Goal: Task Accomplishment & Management: Use online tool/utility

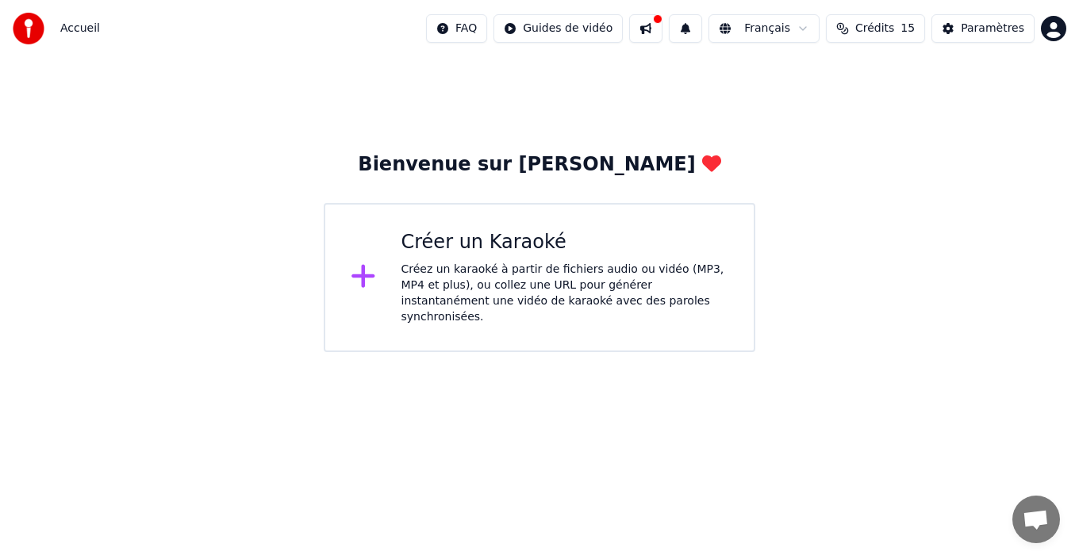
click at [452, 245] on div "Créer un Karaoké" at bounding box center [565, 242] width 328 height 25
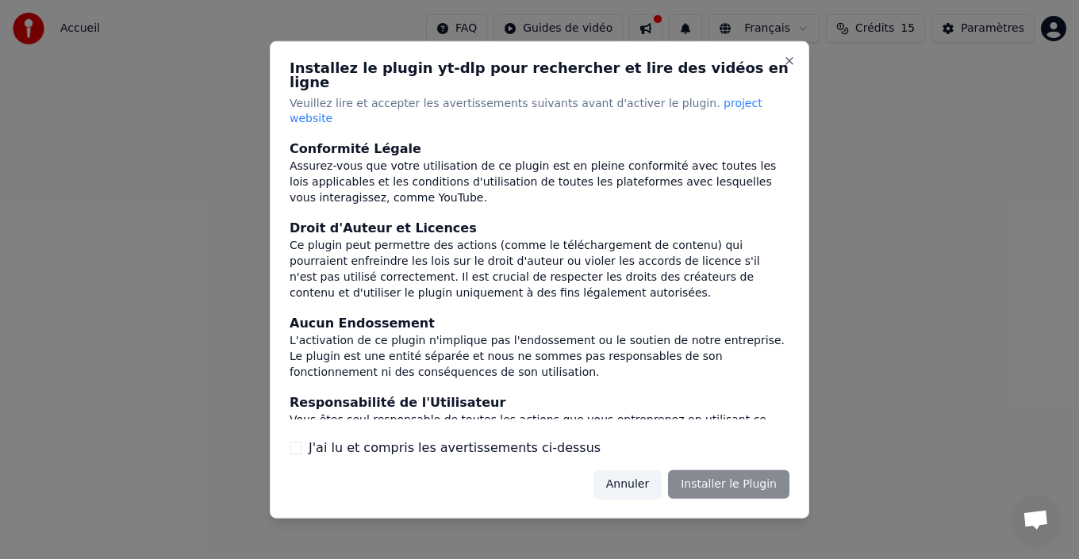
click at [297, 442] on button "J'ai lu et compris les avertissements ci-dessus" at bounding box center [295, 448] width 13 height 13
click at [755, 473] on button "Installer le Plugin" at bounding box center [728, 484] width 121 height 29
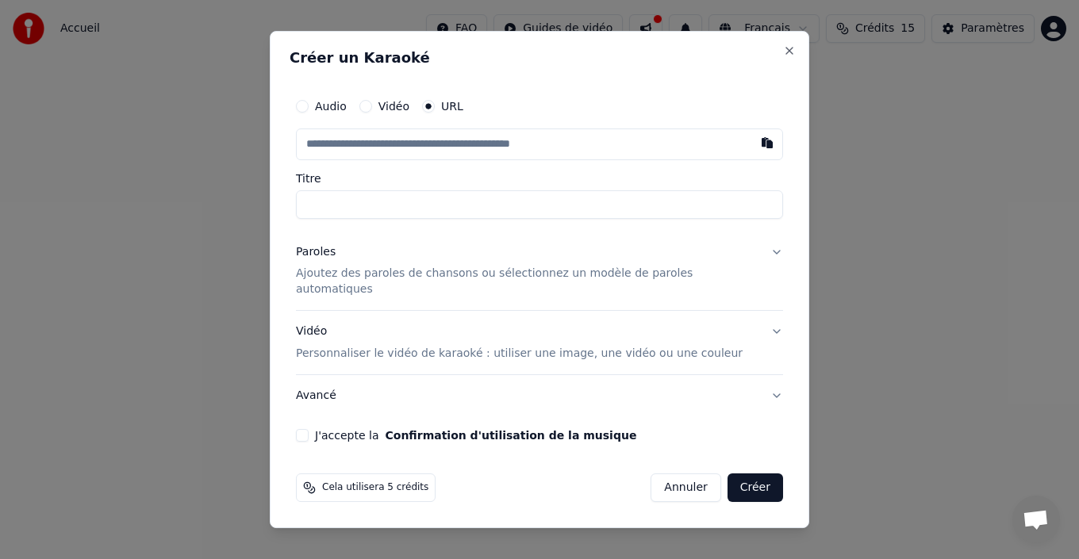
paste input "**********"
type input "**********"
click at [761, 261] on button "Paroles Ajoutez des paroles de chansons ou sélectionnez un modèle de paroles au…" at bounding box center [539, 271] width 487 height 79
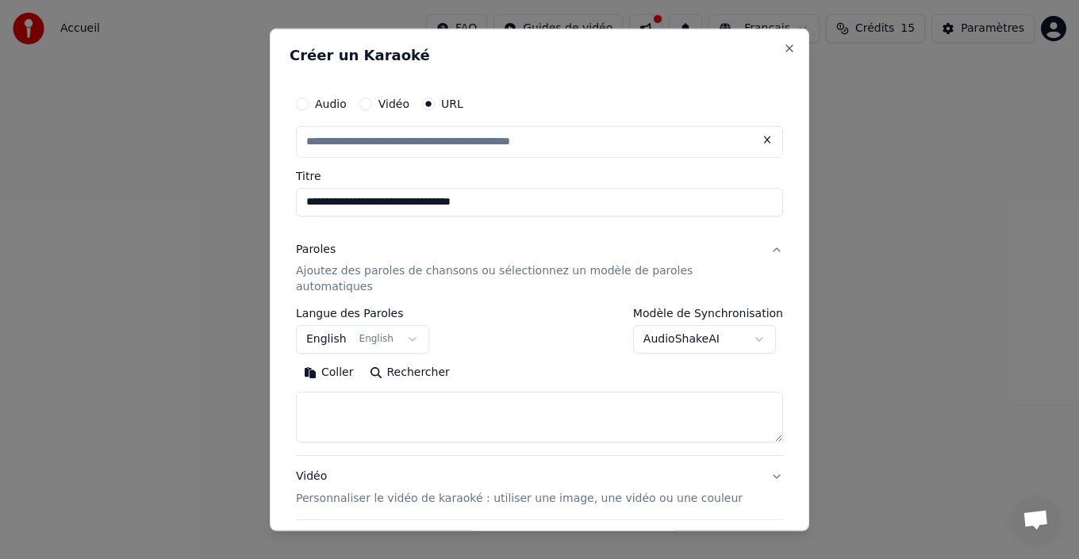
type input "**********"
click at [379, 325] on button "English English" at bounding box center [362, 339] width 133 height 29
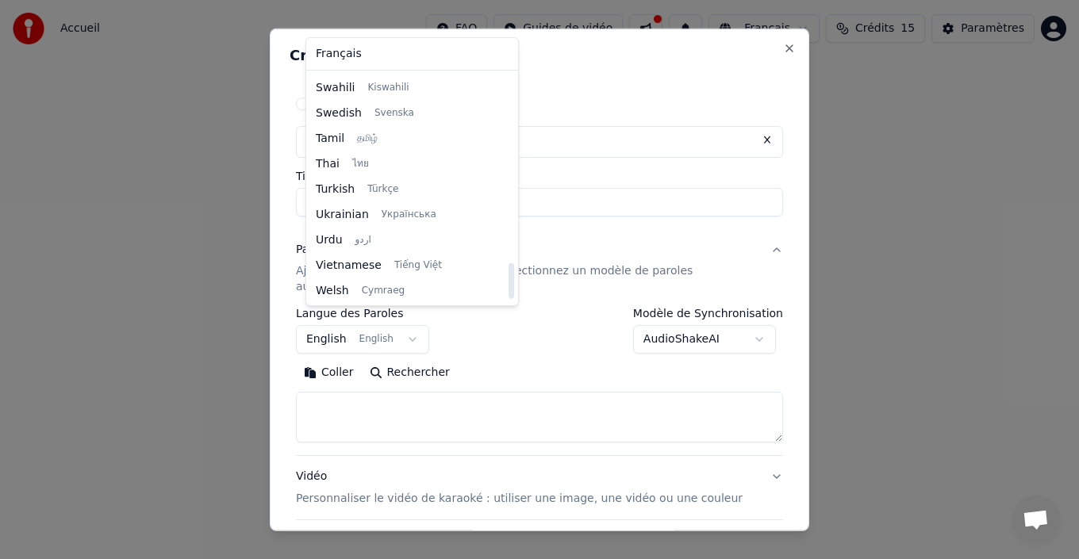
scroll to position [1217, 0]
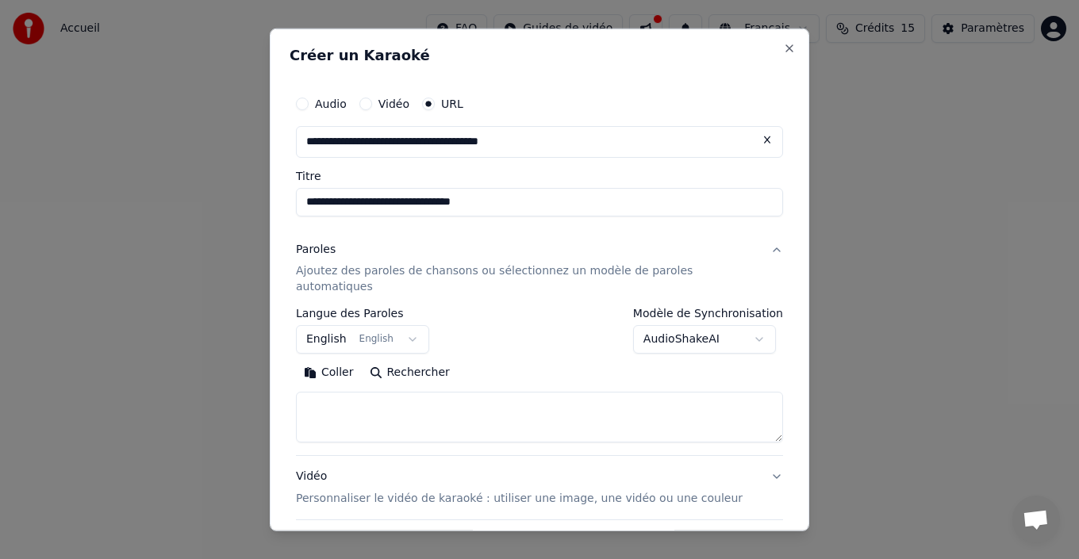
click at [538, 352] on body "**********" at bounding box center [539, 176] width 1079 height 352
click at [328, 325] on button "English English" at bounding box center [362, 339] width 133 height 29
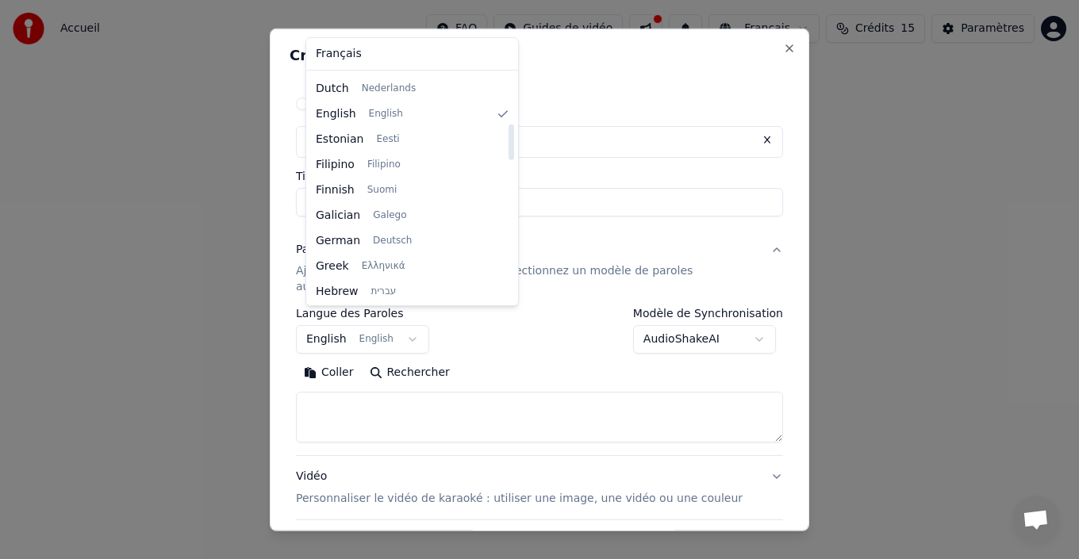
scroll to position [317, 0]
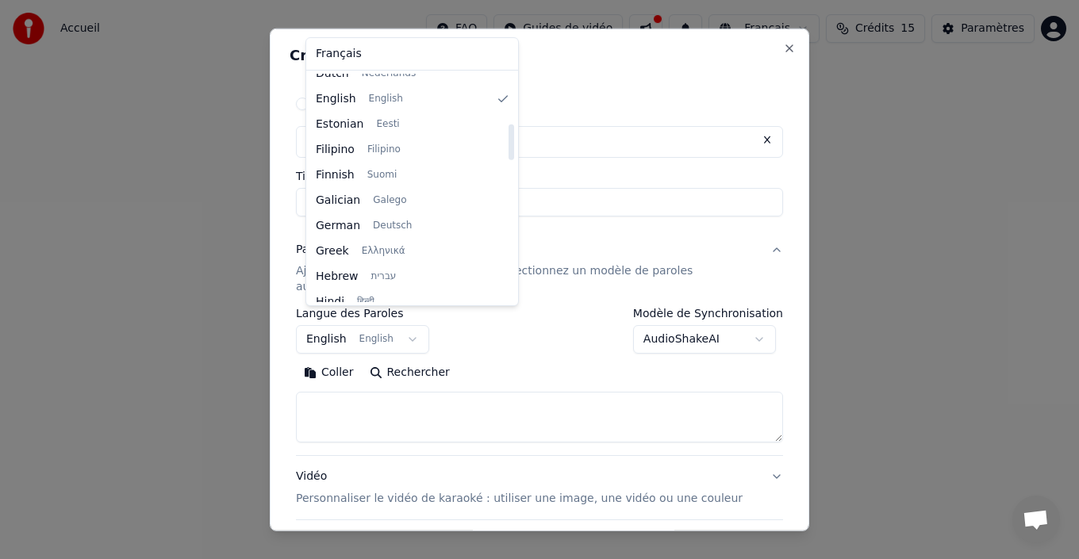
click at [547, 352] on body "**********" at bounding box center [539, 176] width 1079 height 352
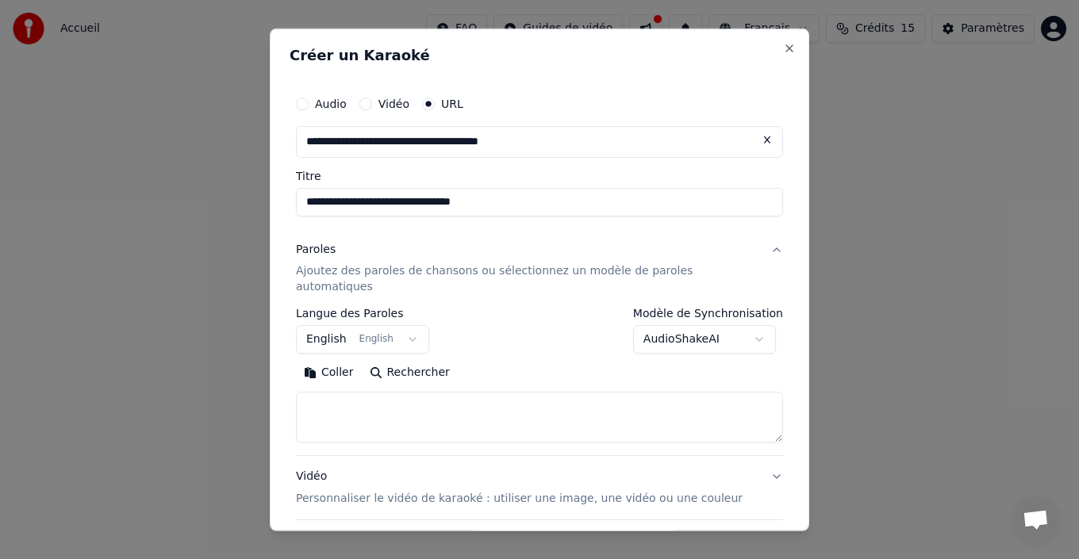
scroll to position [79, 0]
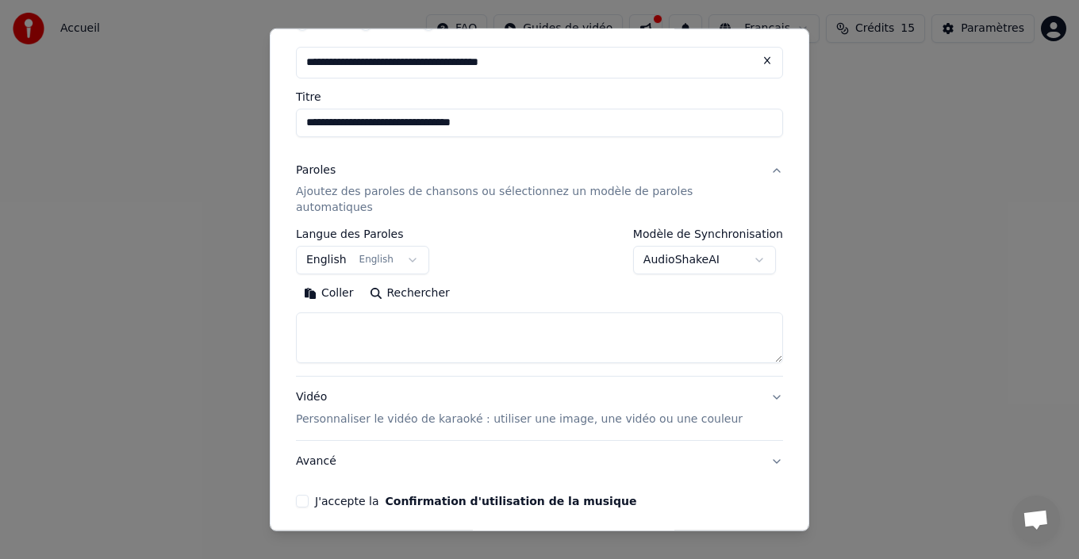
click at [343, 281] on button "Coller" at bounding box center [329, 293] width 66 height 25
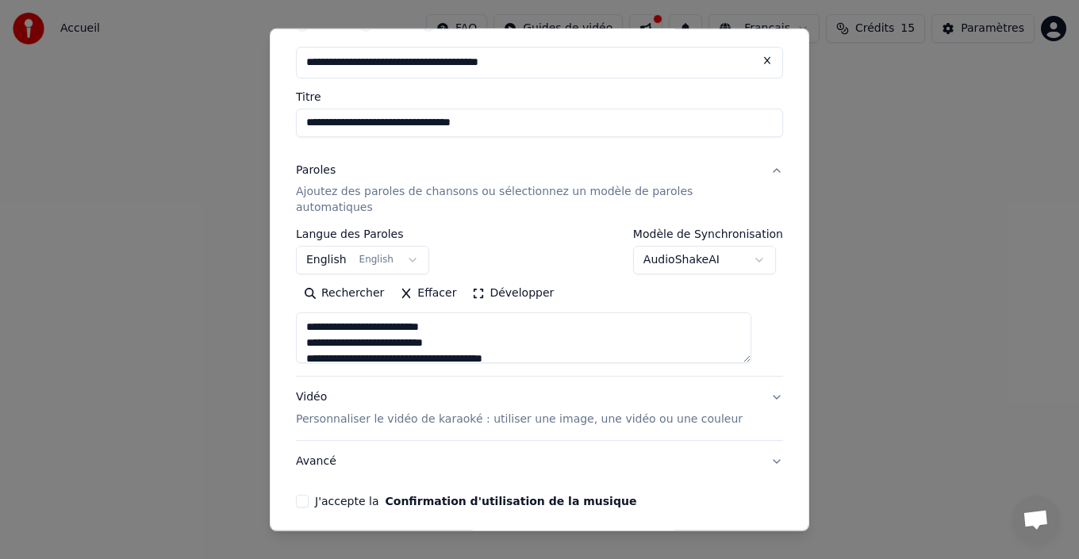
type textarea "**********"
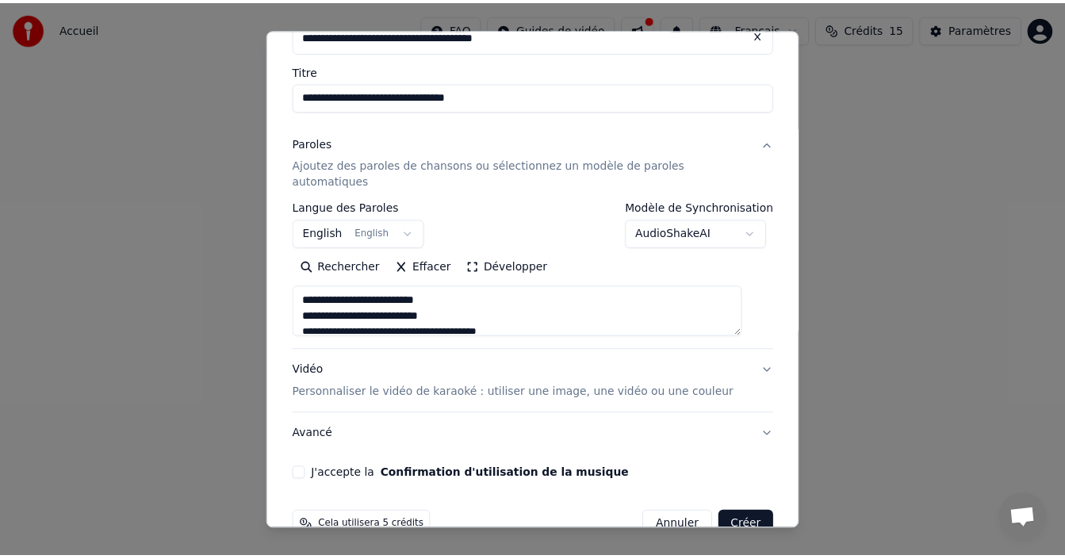
scroll to position [126, 0]
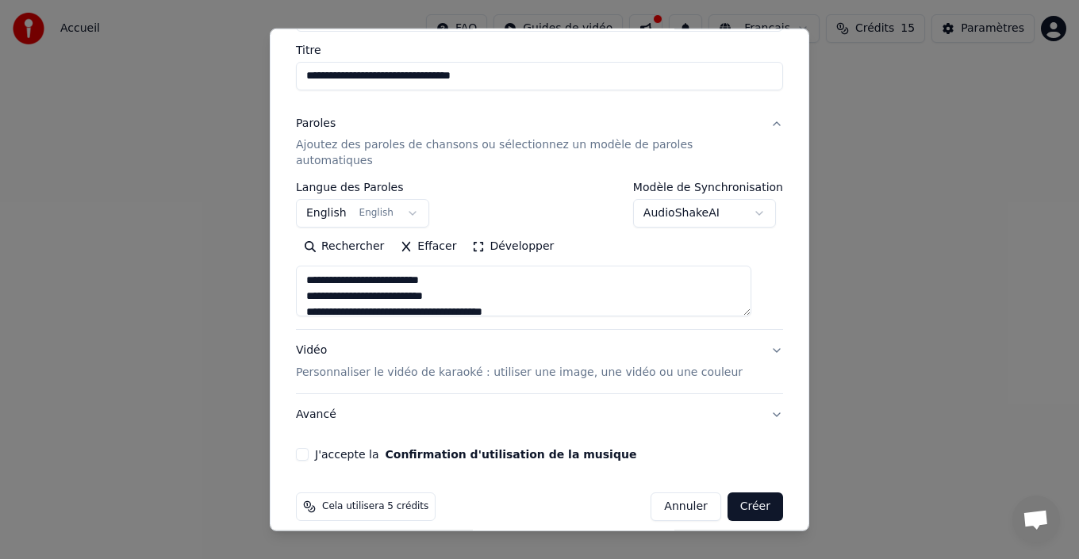
click at [738, 492] on button "Créer" at bounding box center [755, 506] width 56 height 29
select select "**"
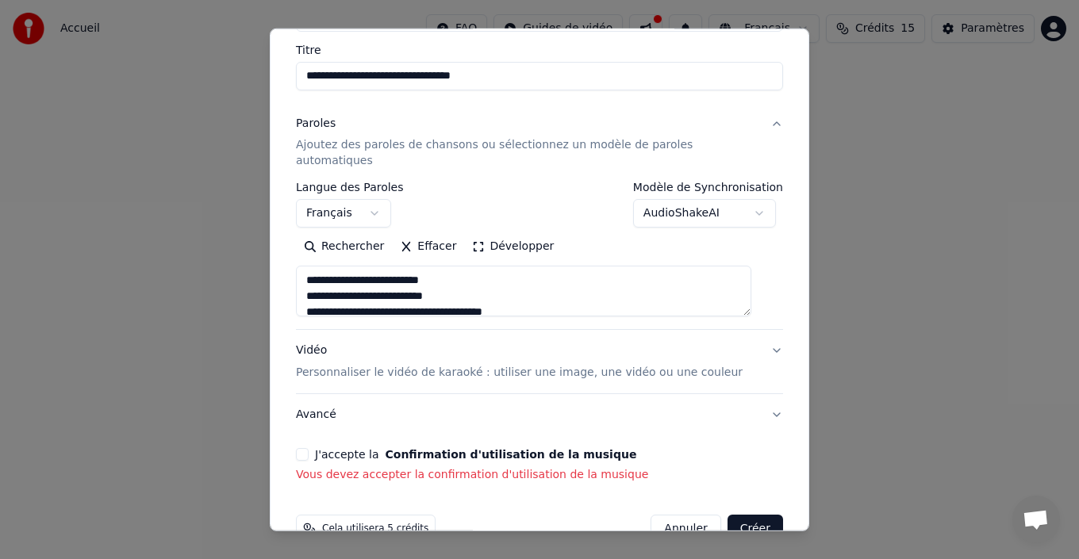
click at [308, 448] on button "J'accepte la Confirmation d'utilisation de la musique" at bounding box center [302, 454] width 13 height 13
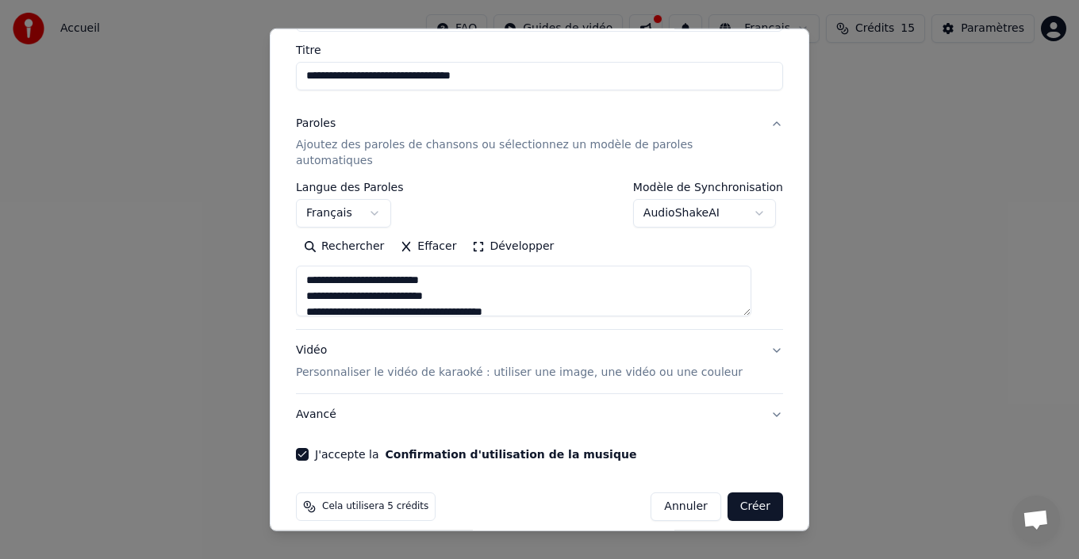
click at [731, 492] on button "Créer" at bounding box center [755, 506] width 56 height 29
type textarea "**********"
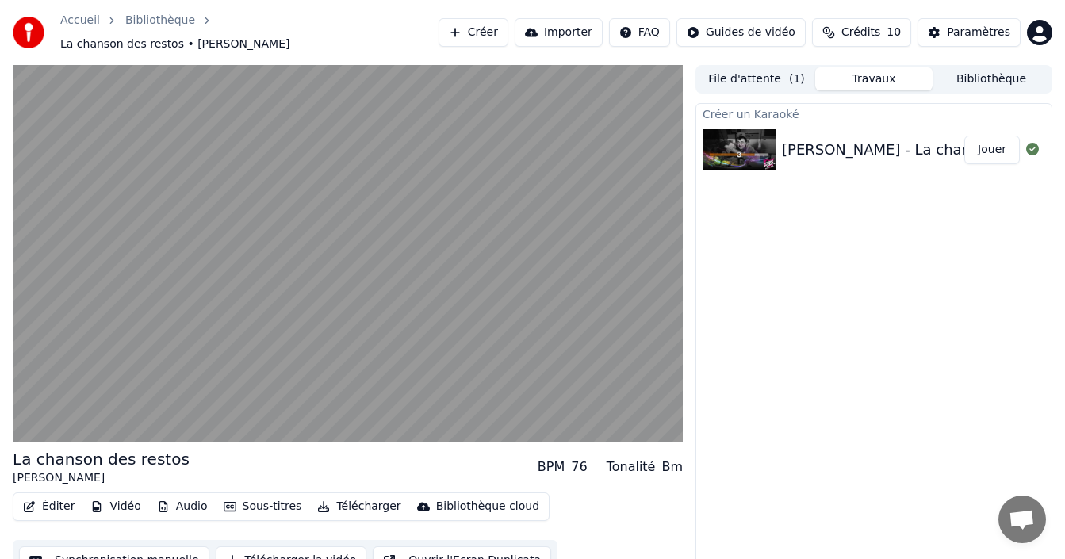
scroll to position [14, 0]
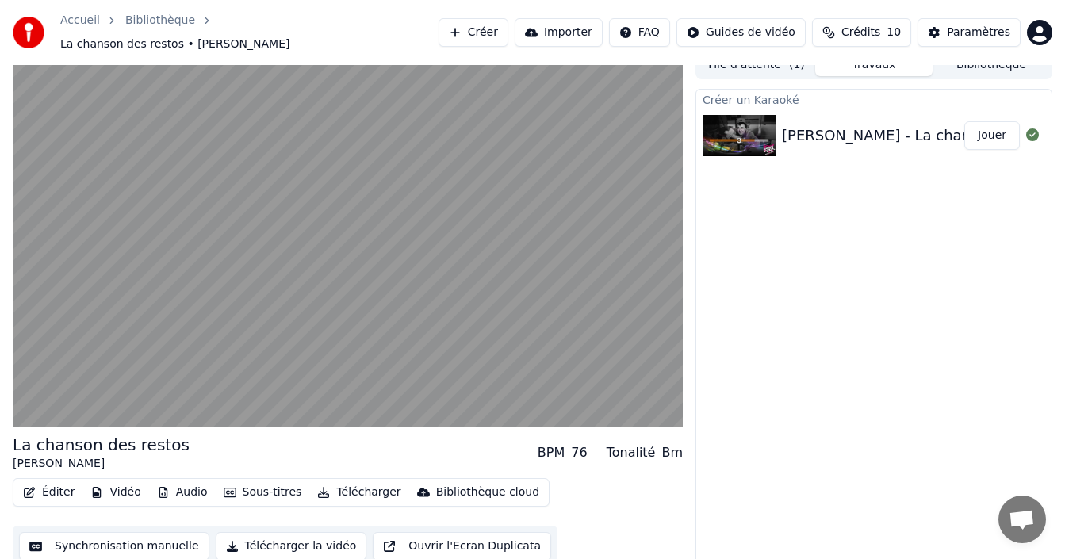
click at [291, 539] on button "Télécharger la vidéo" at bounding box center [291, 546] width 151 height 29
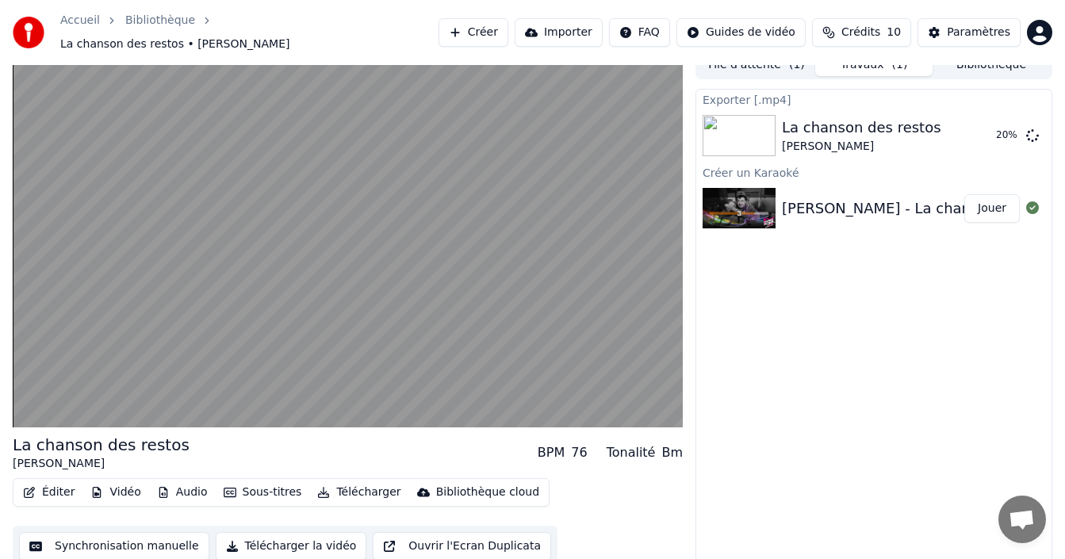
click at [268, 485] on button "Sous-titres" at bounding box center [262, 492] width 91 height 22
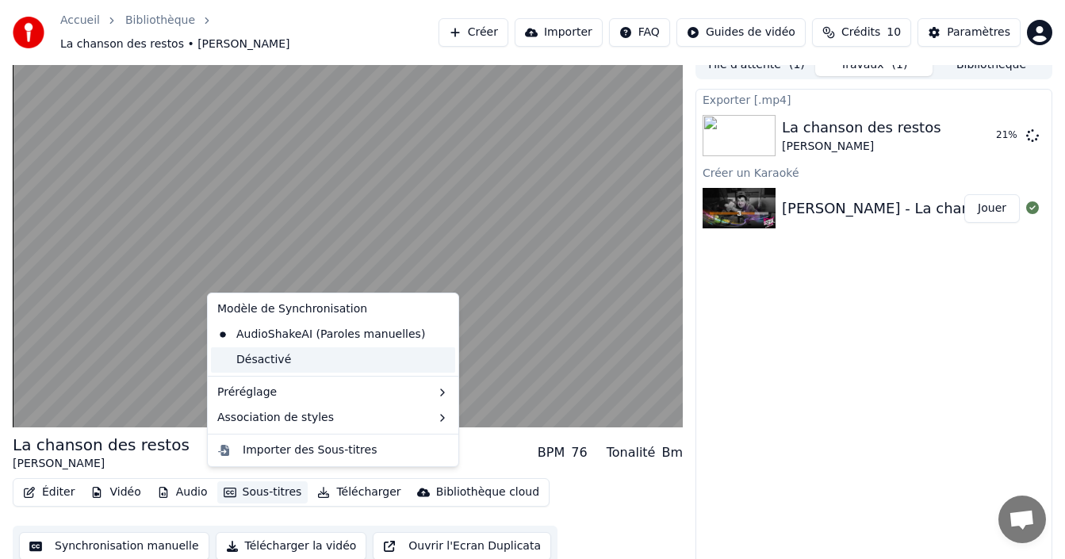
click at [270, 363] on div "Désactivé" at bounding box center [333, 359] width 244 height 25
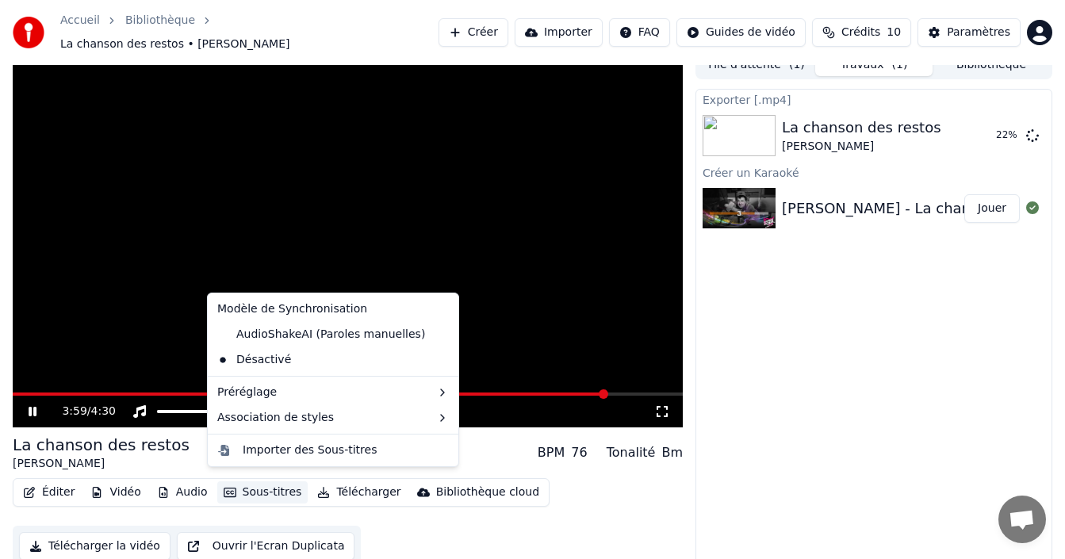
click at [266, 487] on button "Sous-titres" at bounding box center [262, 492] width 91 height 22
click at [251, 335] on div "AudioShakeAI (Paroles manuelles)" at bounding box center [321, 334] width 220 height 25
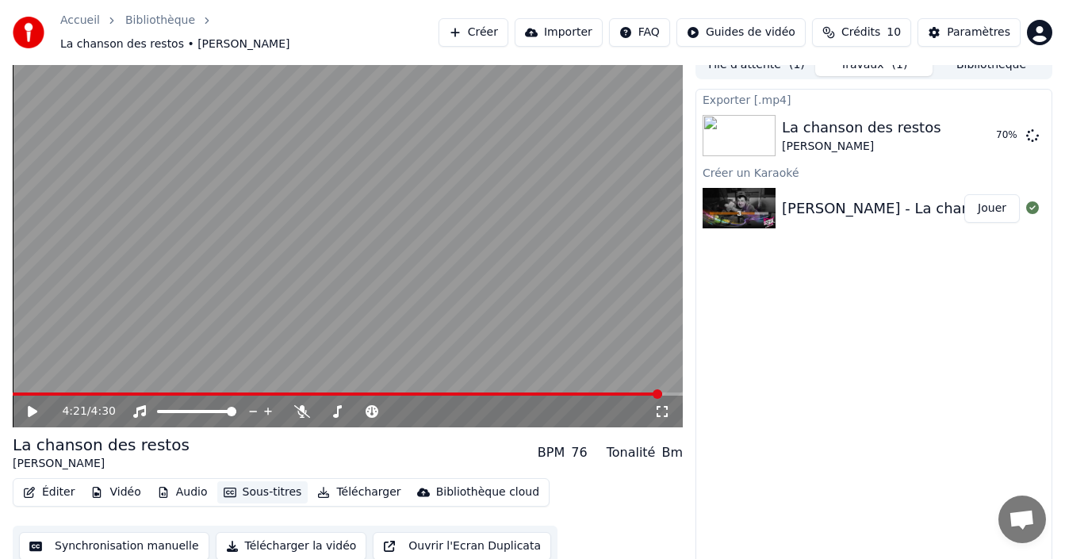
scroll to position [0, 0]
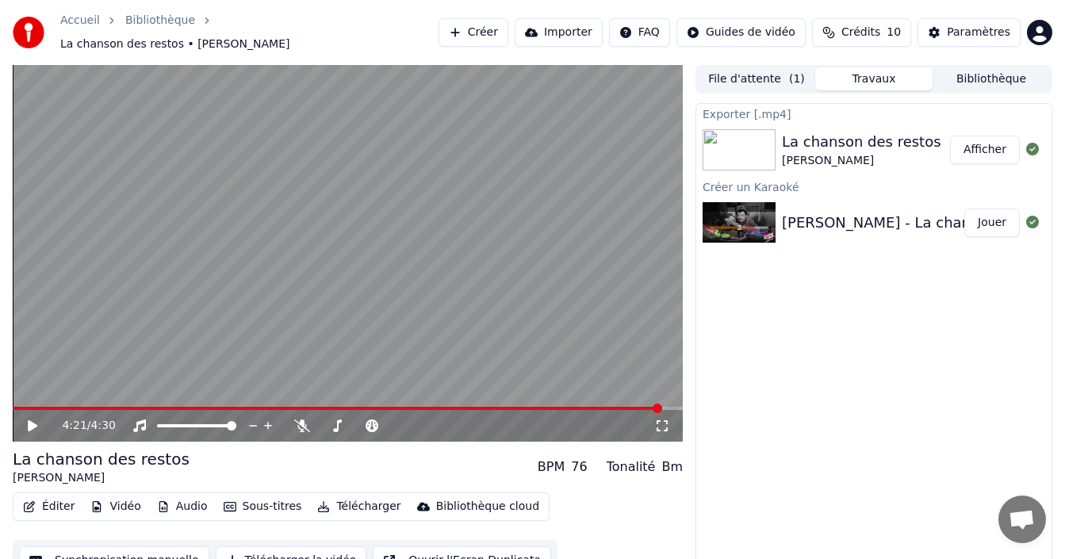
click at [987, 144] on button "Afficher" at bounding box center [985, 150] width 70 height 29
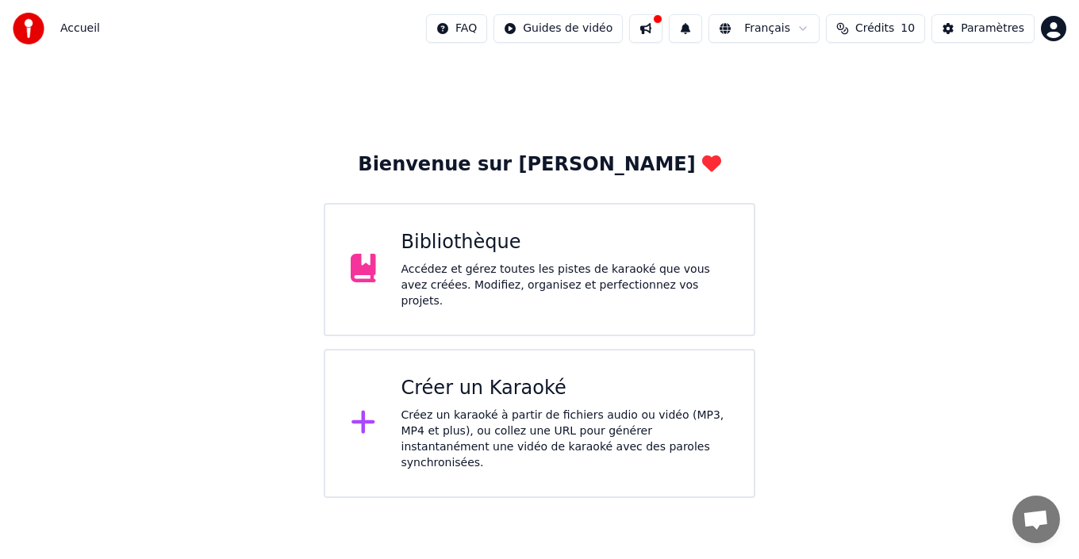
click at [485, 386] on div "Créer un Karaoké" at bounding box center [565, 388] width 328 height 25
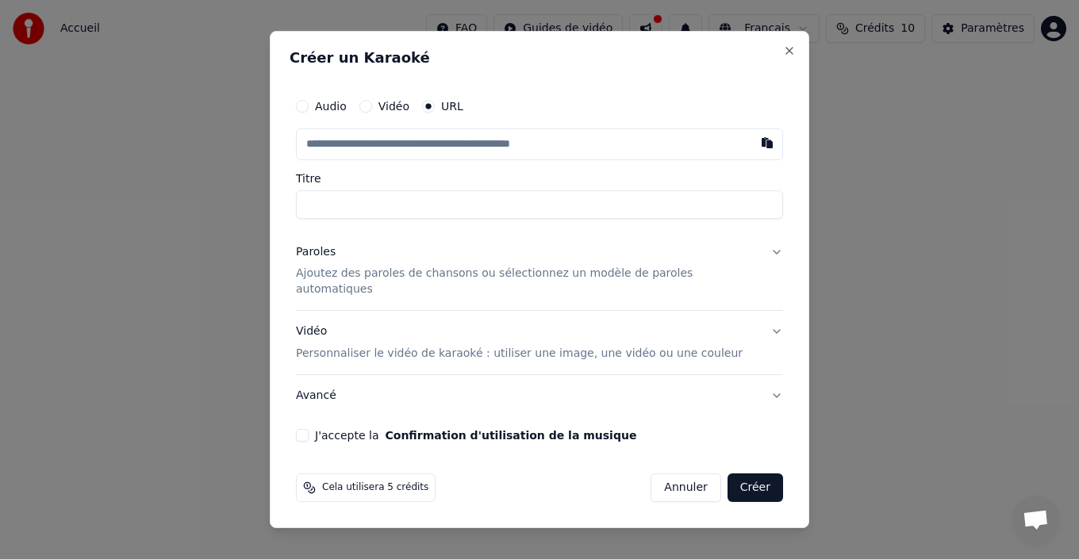
click at [336, 283] on p "Ajoutez des paroles de chansons ou sélectionnez un modèle de paroles automatiqu…" at bounding box center [527, 282] width 462 height 32
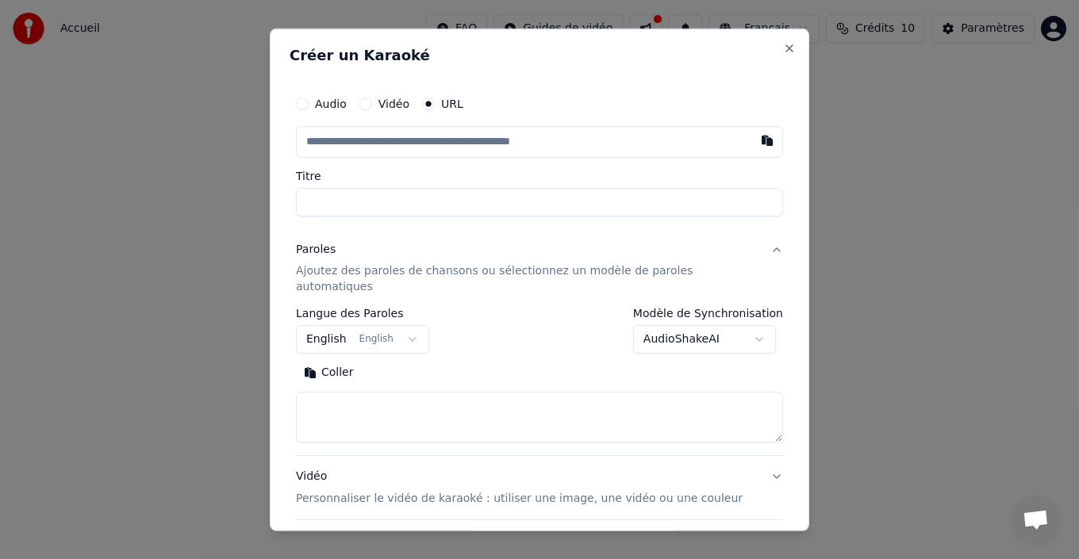
click at [340, 360] on button "Coller" at bounding box center [329, 372] width 66 height 25
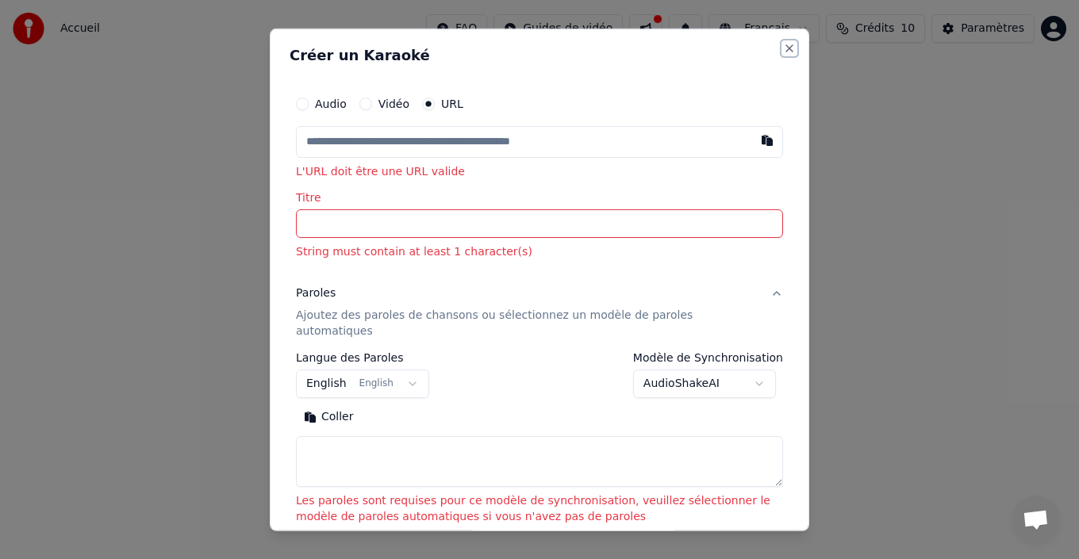
click at [783, 50] on button "Close" at bounding box center [789, 47] width 13 height 13
select select
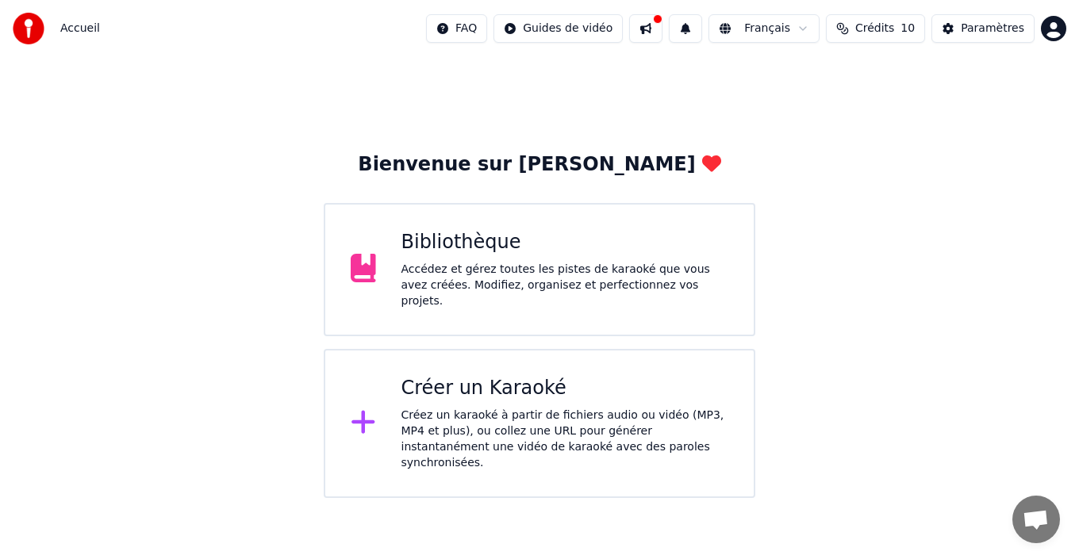
click at [363, 413] on icon at bounding box center [362, 422] width 23 height 23
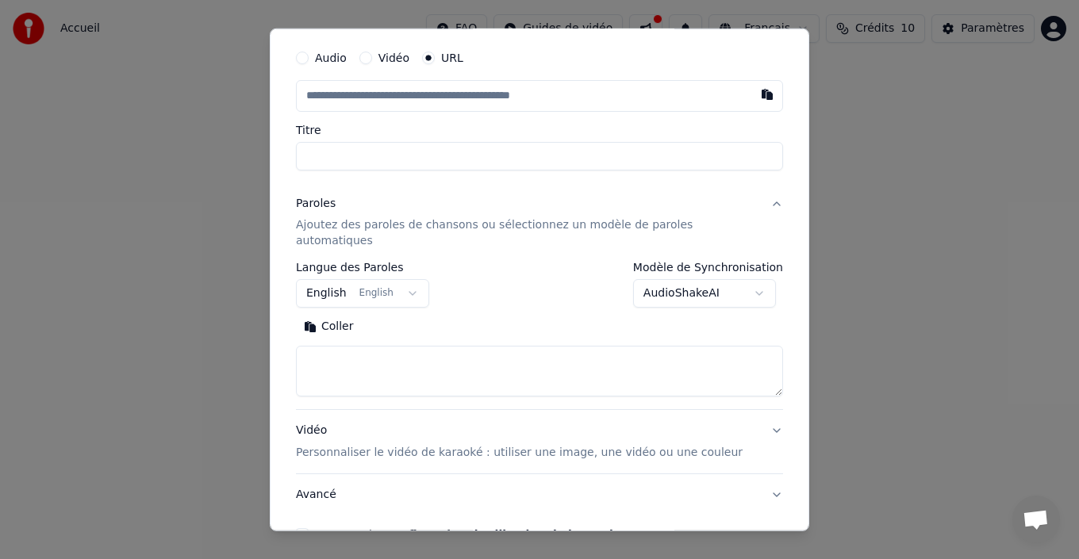
scroll to position [126, 0]
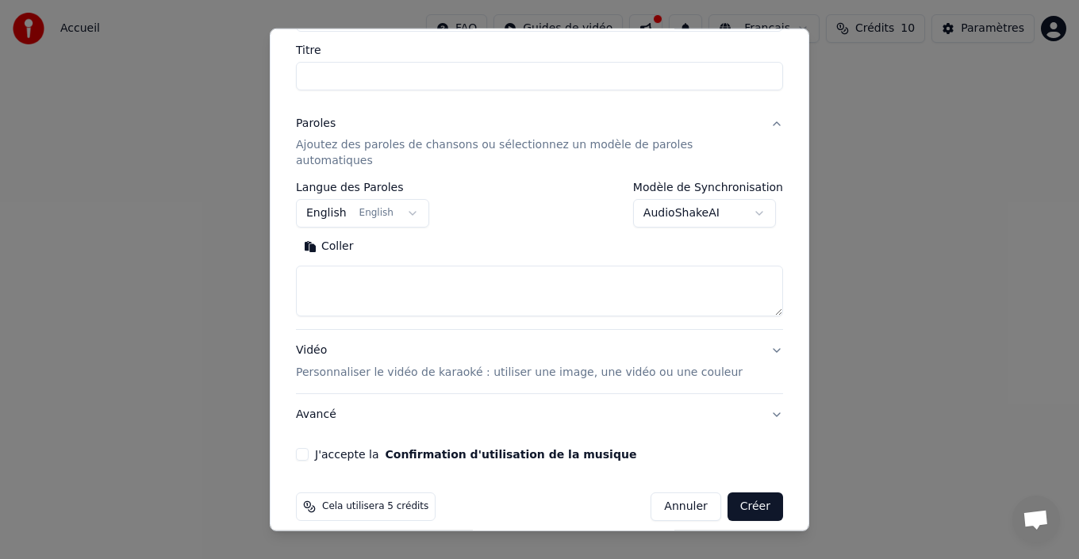
click at [332, 399] on button "Avancé" at bounding box center [539, 414] width 487 height 41
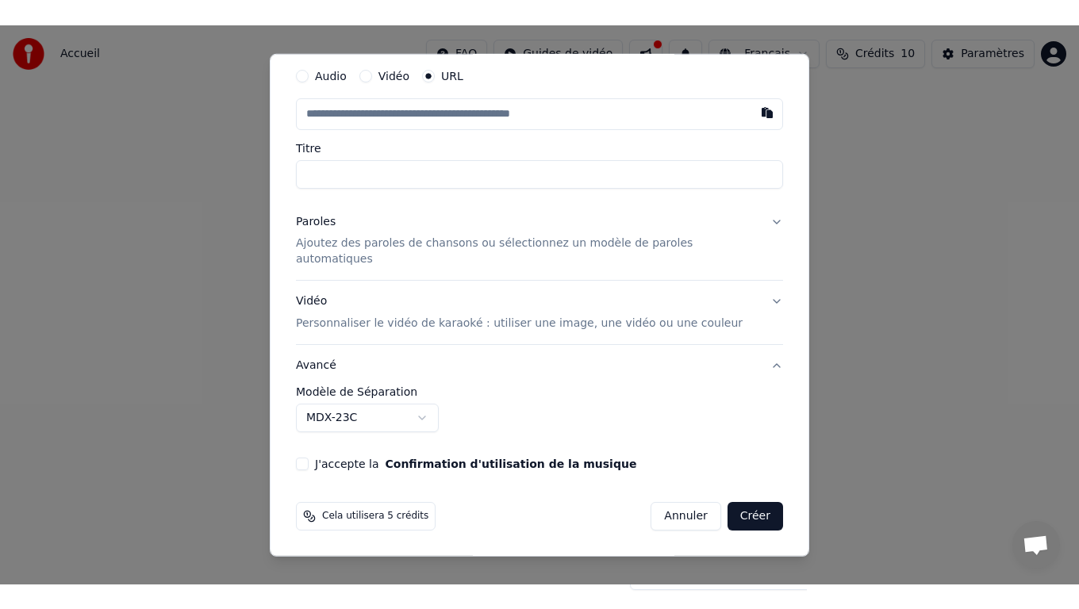
scroll to position [37, 0]
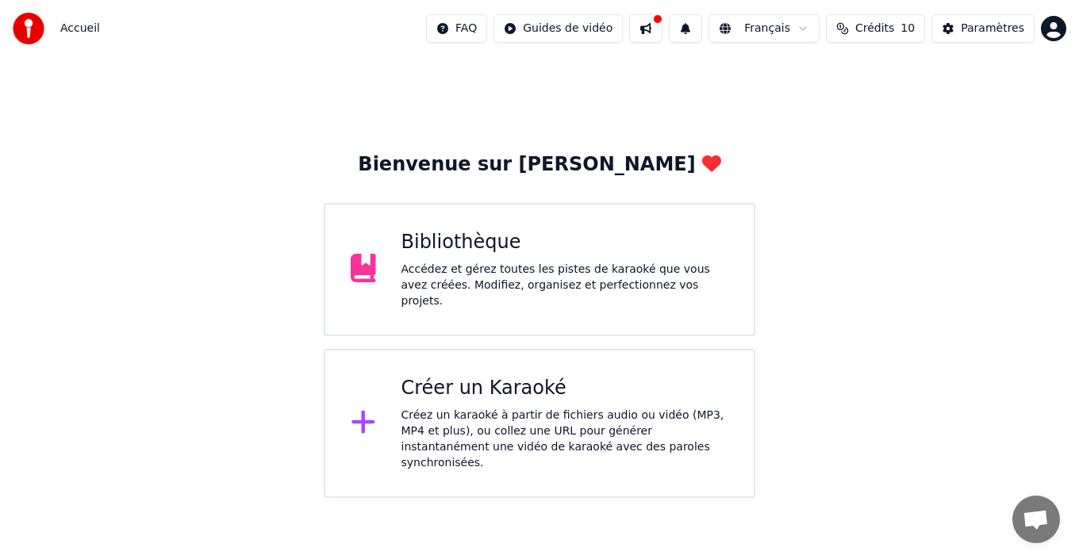
click at [72, 32] on span "Accueil" at bounding box center [80, 29] width 40 height 16
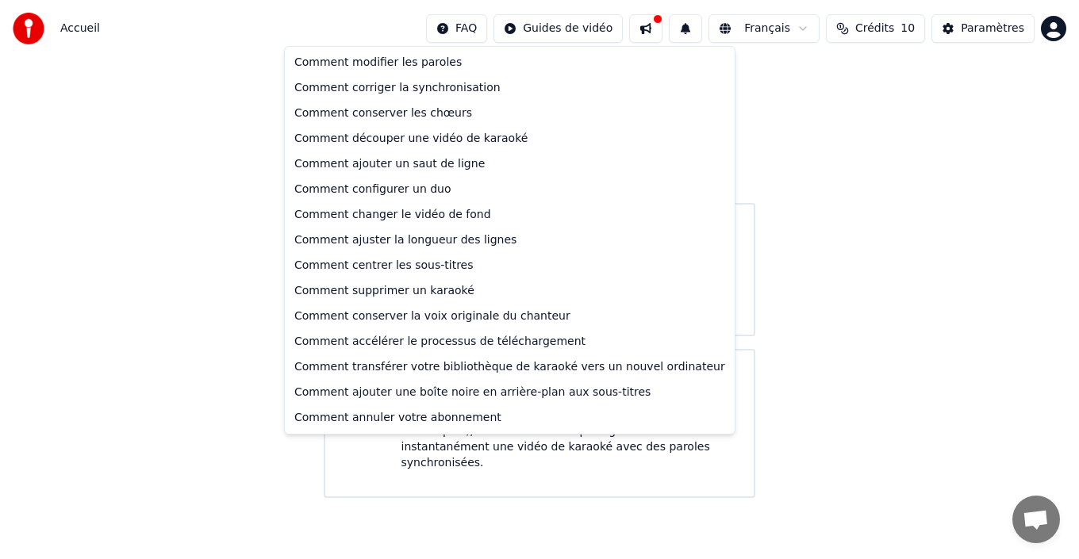
click at [494, 27] on html "Accueil FAQ Guides de vidéo Français Crédits 10 Paramètres Bienvenue sur Youka …" at bounding box center [539, 249] width 1079 height 498
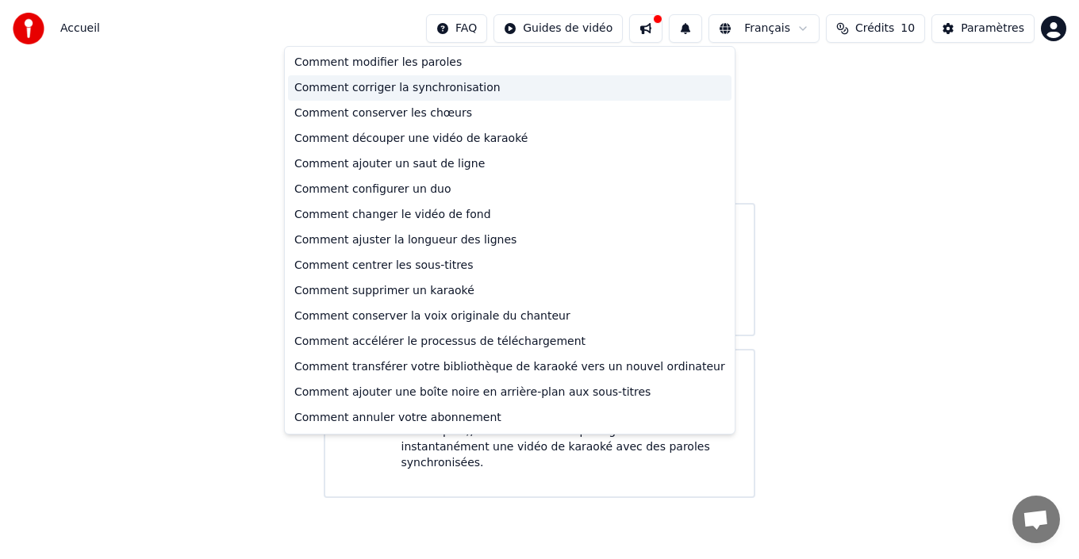
click at [455, 91] on div "Comment corriger la synchronisation" at bounding box center [509, 87] width 443 height 25
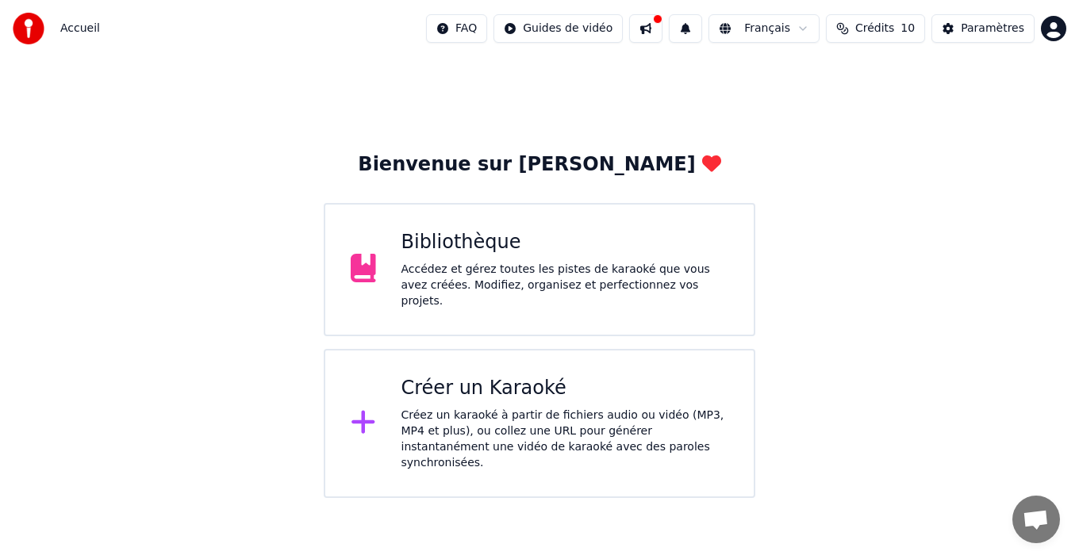
click at [496, 33] on html "Accueil FAQ Guides de vidéo Français Crédits 10 Paramètres Bienvenue sur Youka …" at bounding box center [539, 249] width 1079 height 498
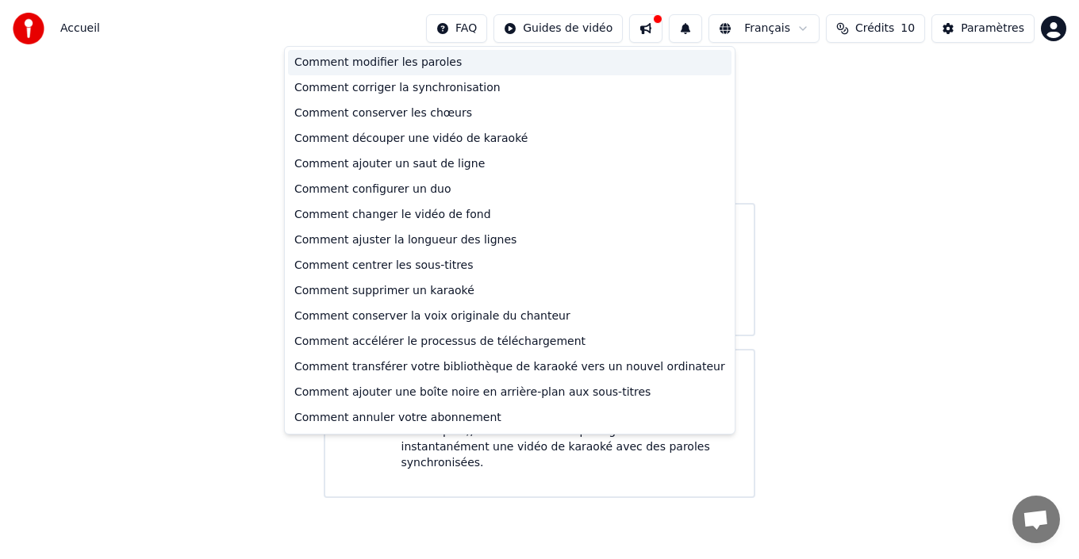
click at [422, 63] on div "Comment modifier les paroles" at bounding box center [509, 62] width 443 height 25
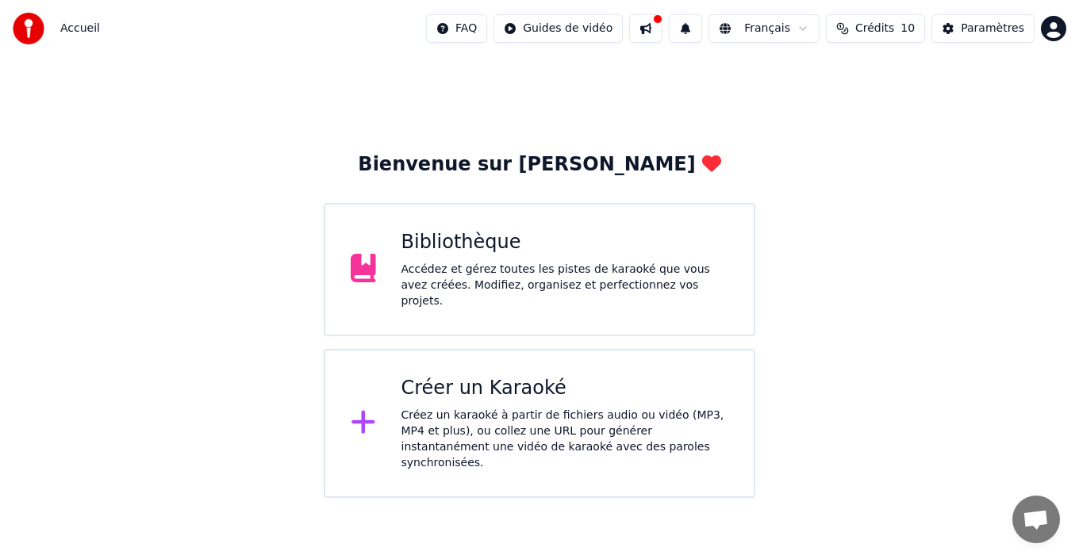
click at [485, 282] on div "Accédez et gérez toutes les pistes de karaoké que vous avez créées. Modifiez, o…" at bounding box center [565, 286] width 328 height 48
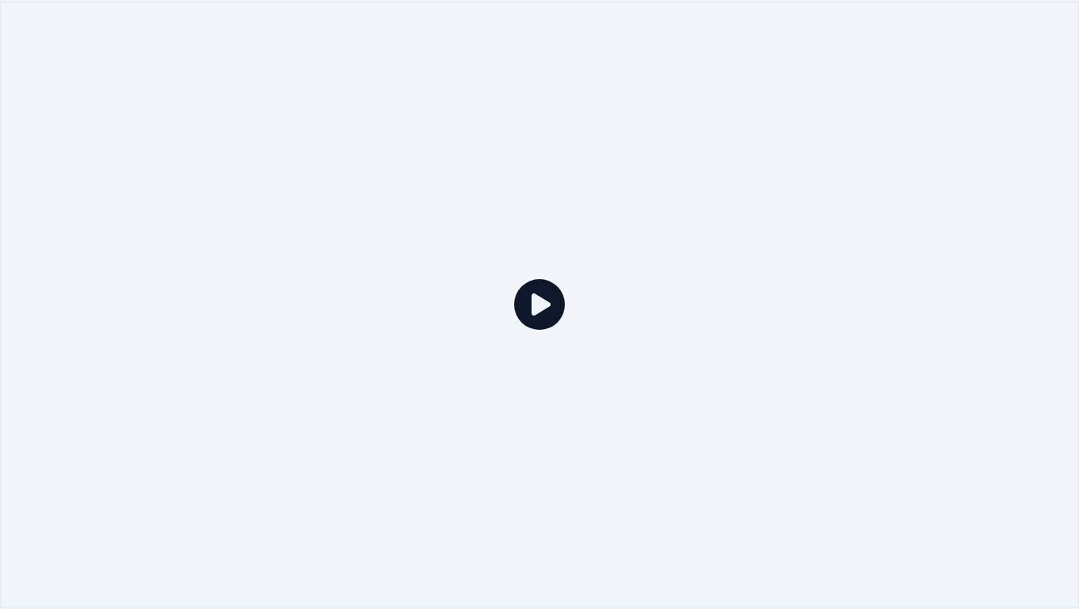
click at [538, 308] on icon at bounding box center [539, 304] width 51 height 51
click at [535, 308] on icon at bounding box center [539, 304] width 51 height 51
click at [1048, 13] on div at bounding box center [539, 305] width 1079 height 607
click at [540, 305] on icon at bounding box center [539, 304] width 51 height 51
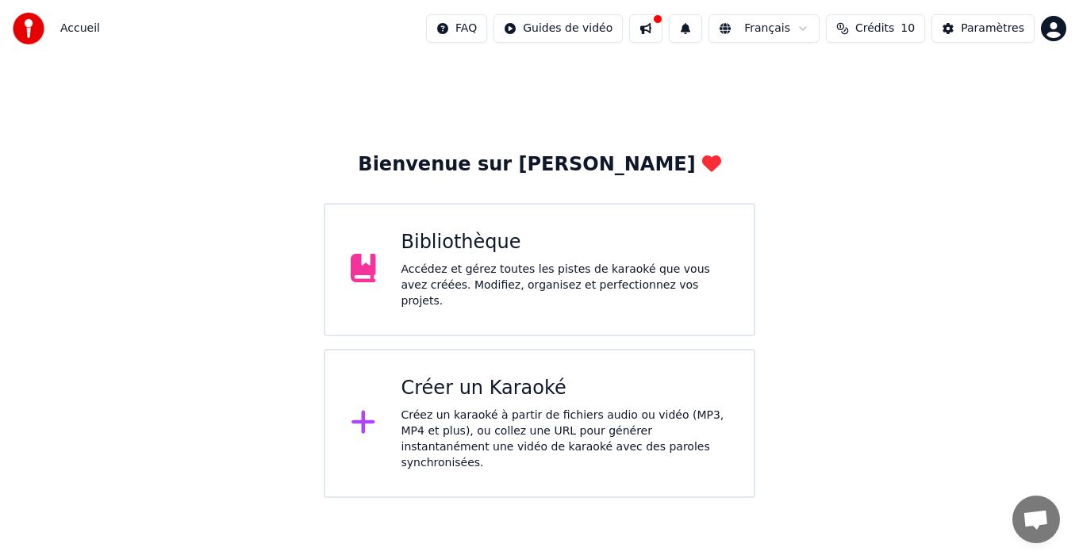
click at [70, 29] on span "Accueil" at bounding box center [80, 29] width 40 height 16
click at [360, 272] on icon at bounding box center [363, 268] width 25 height 29
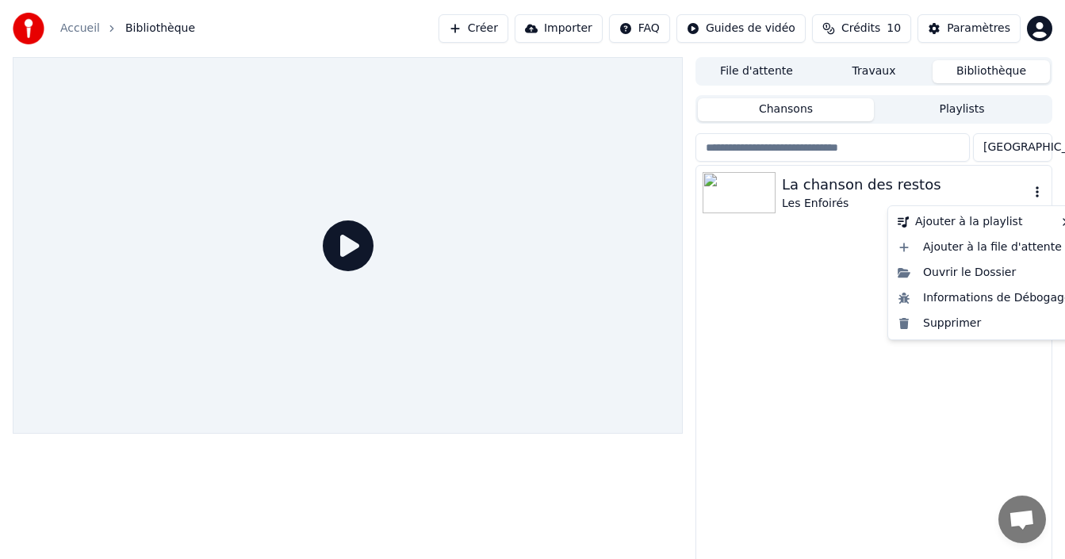
click at [1039, 194] on icon "button" at bounding box center [1037, 192] width 16 height 13
click at [967, 274] on div "Ouvrir le Dossier" at bounding box center [984, 272] width 186 height 25
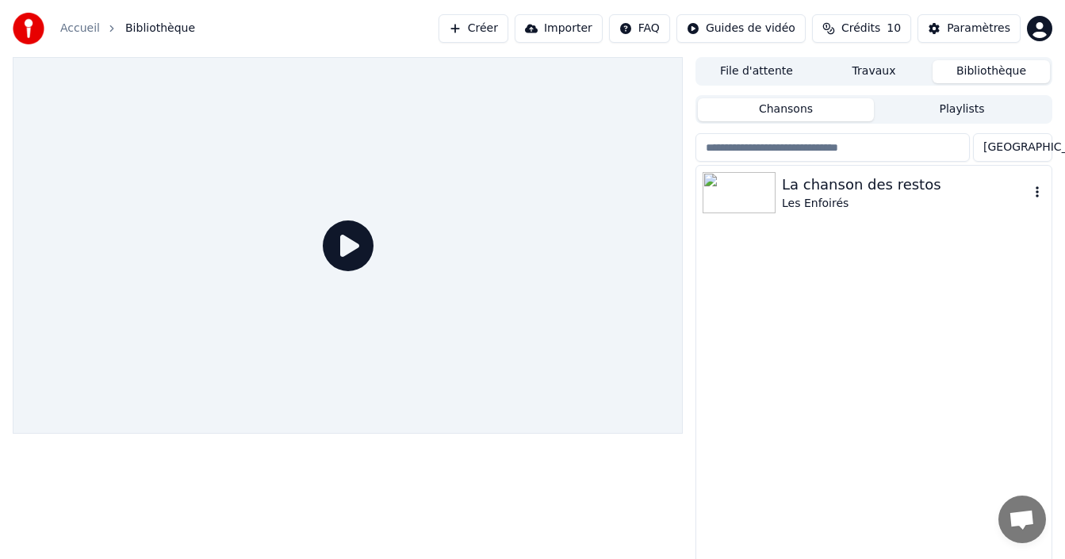
click at [818, 198] on div "Les Enfoirés" at bounding box center [905, 204] width 247 height 16
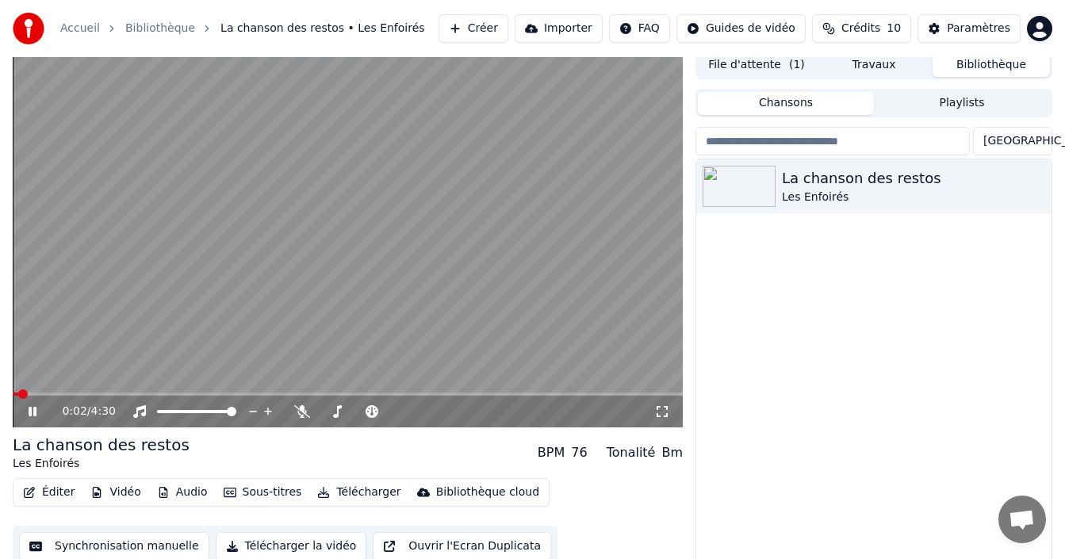
scroll to position [25, 0]
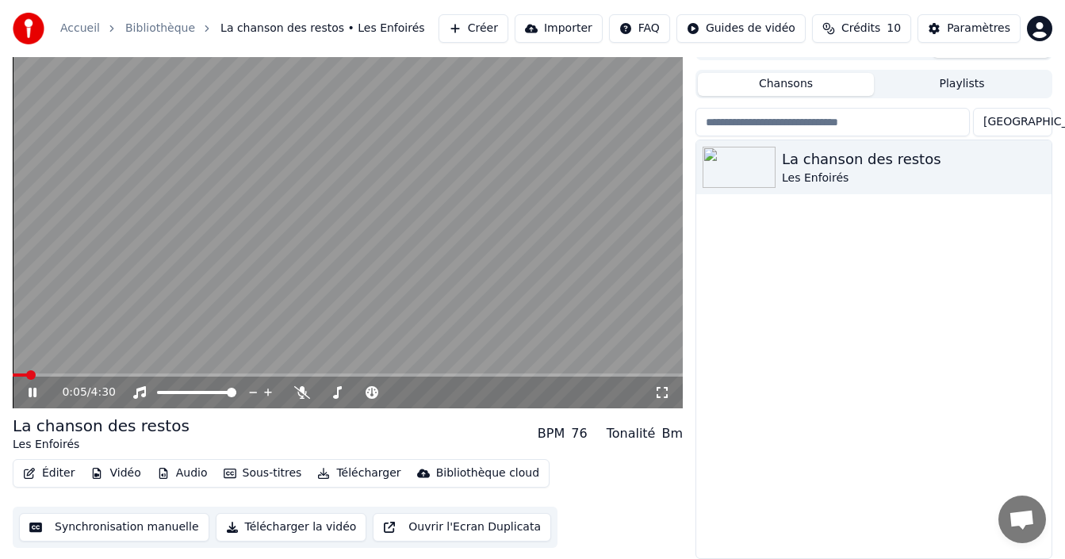
click at [58, 474] on button "Éditer" at bounding box center [49, 473] width 64 height 22
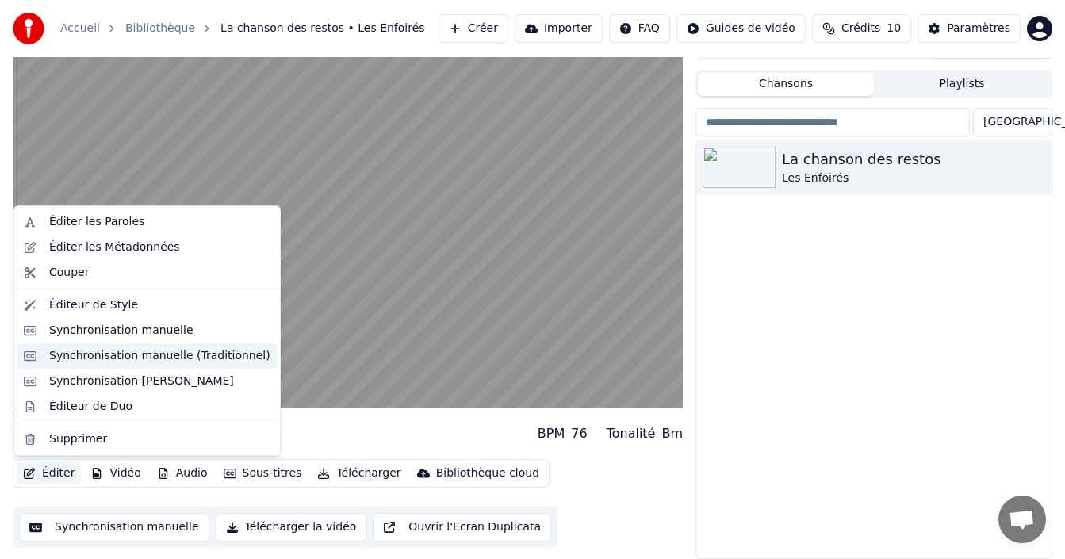
click at [125, 358] on div "Synchronisation manuelle (Traditionnel)" at bounding box center [159, 356] width 221 height 16
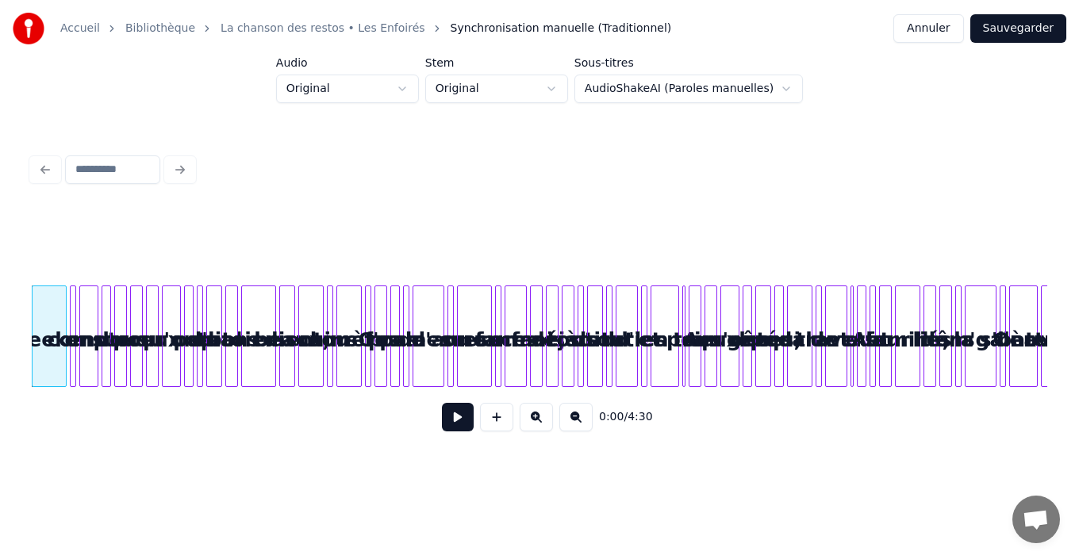
click at [458, 424] on button at bounding box center [458, 417] width 32 height 29
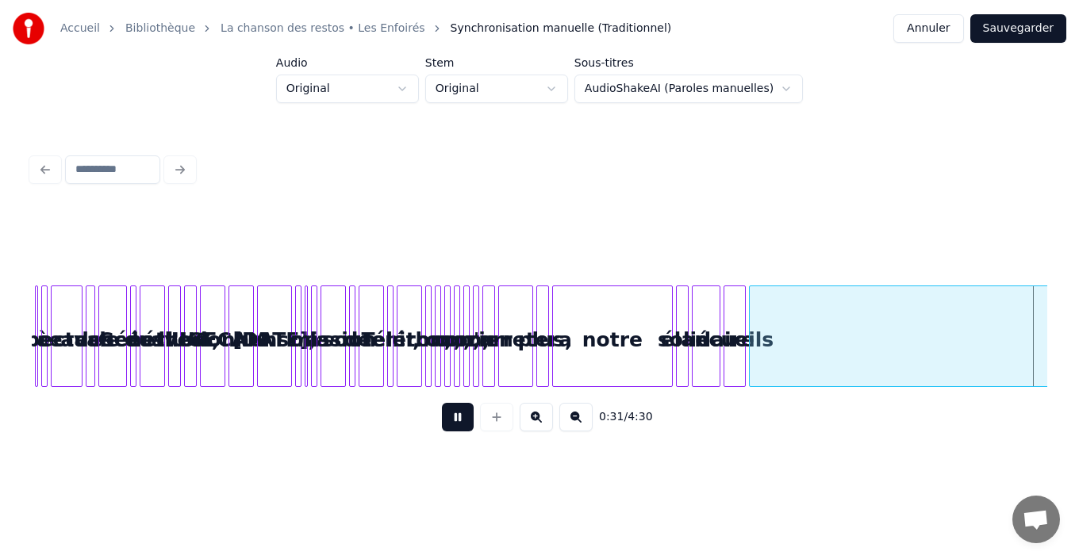
scroll to position [0, 5080]
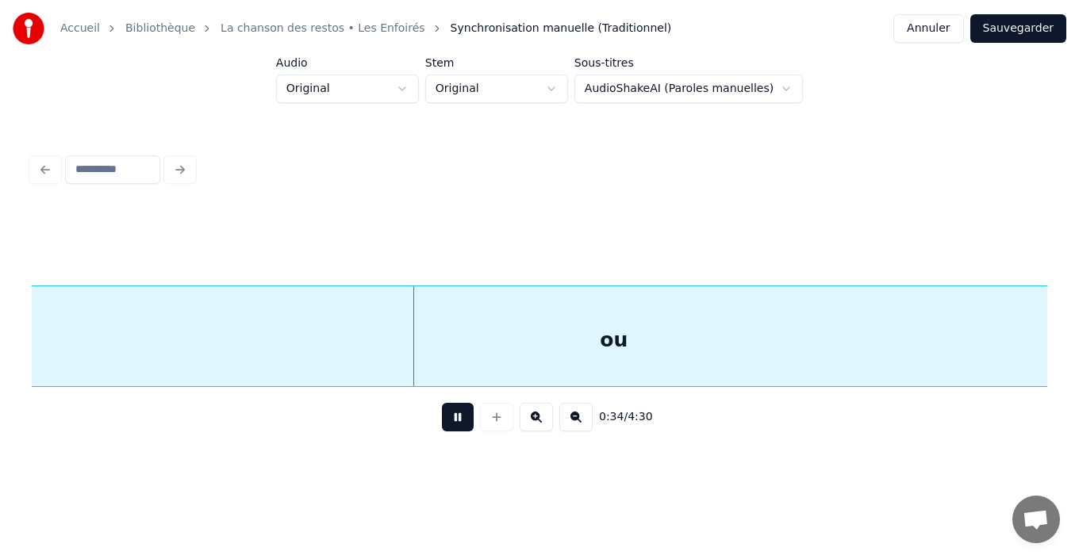
click at [933, 32] on button "Annuler" at bounding box center [928, 28] width 70 height 29
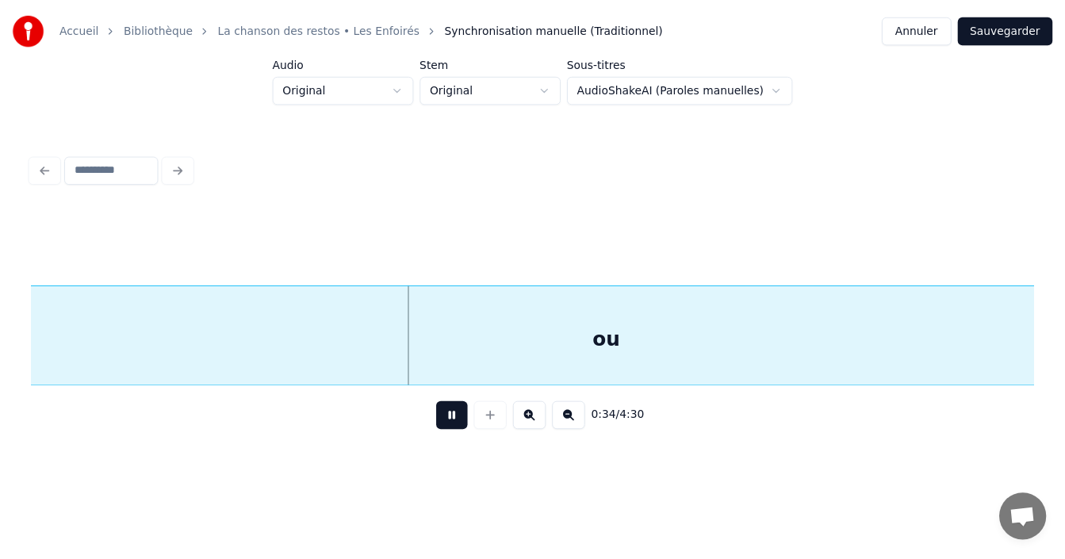
scroll to position [25, 0]
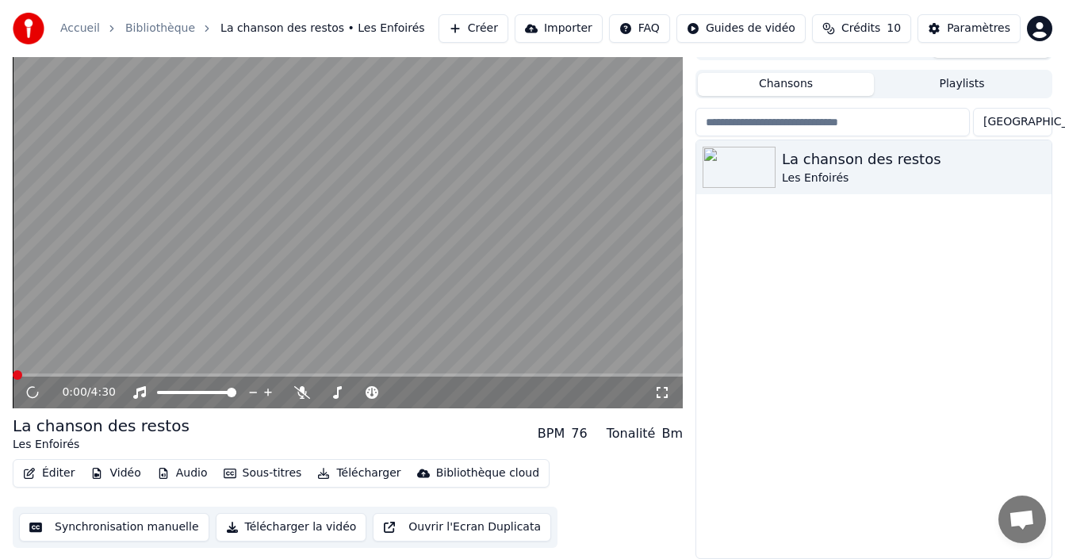
click at [59, 477] on button "Éditer" at bounding box center [49, 473] width 64 height 22
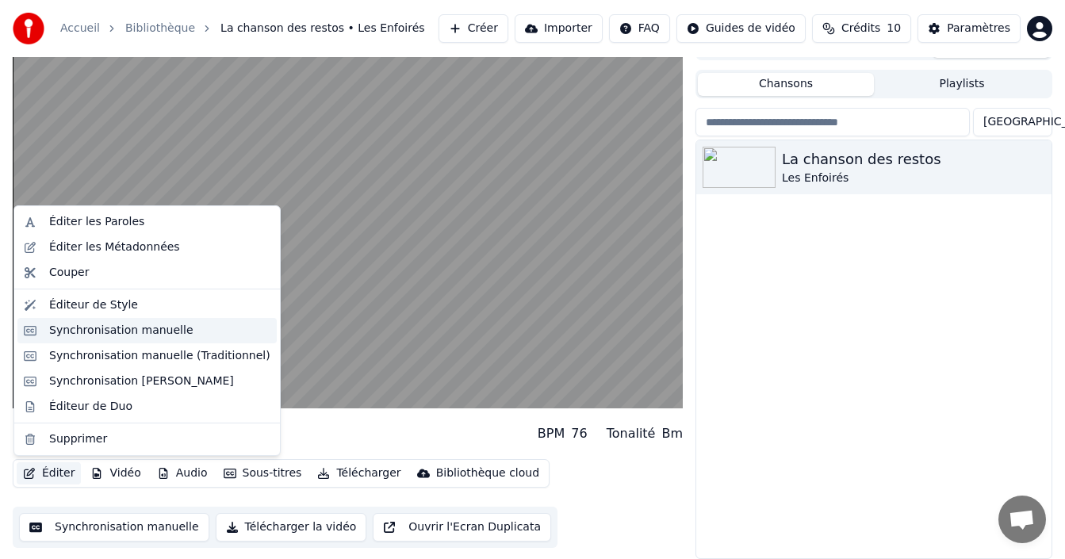
click at [96, 332] on div "Synchronisation manuelle" at bounding box center [121, 331] width 144 height 16
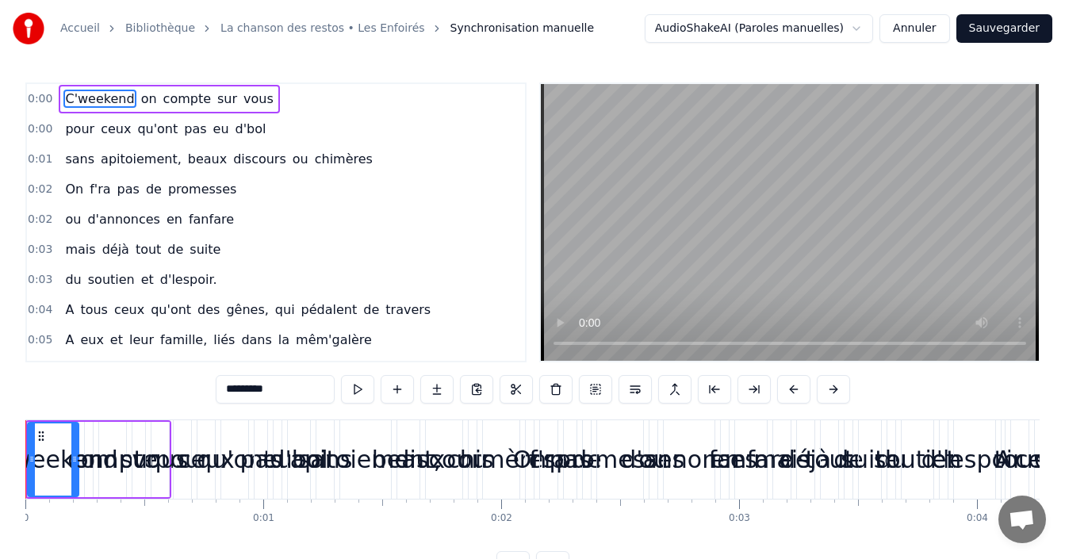
click at [40, 102] on span "0:00" at bounding box center [40, 99] width 25 height 16
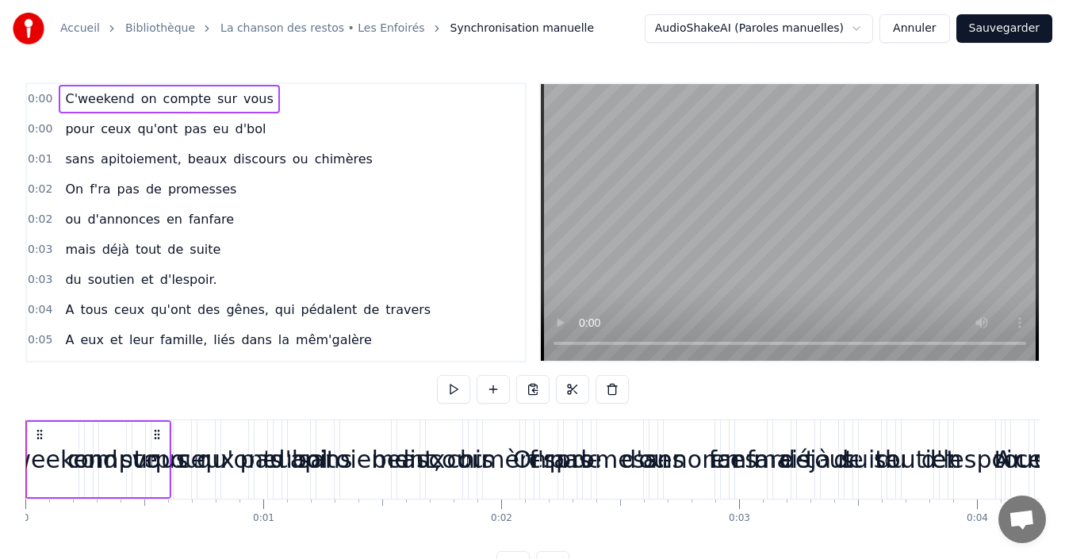
click at [36, 99] on span "0:00" at bounding box center [40, 99] width 25 height 16
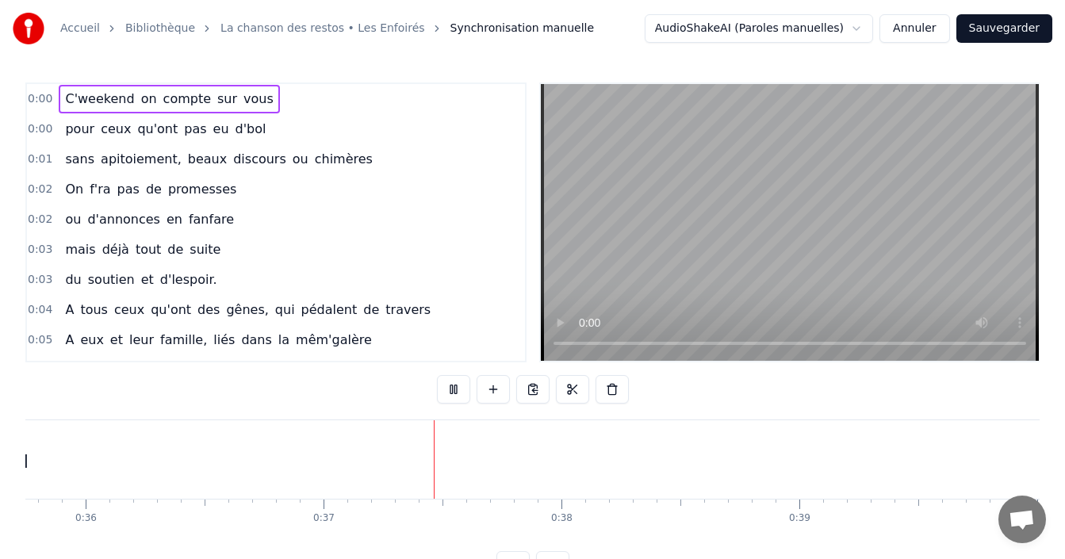
scroll to position [0, 8693]
click at [42, 101] on span "0:00" at bounding box center [40, 99] width 25 height 16
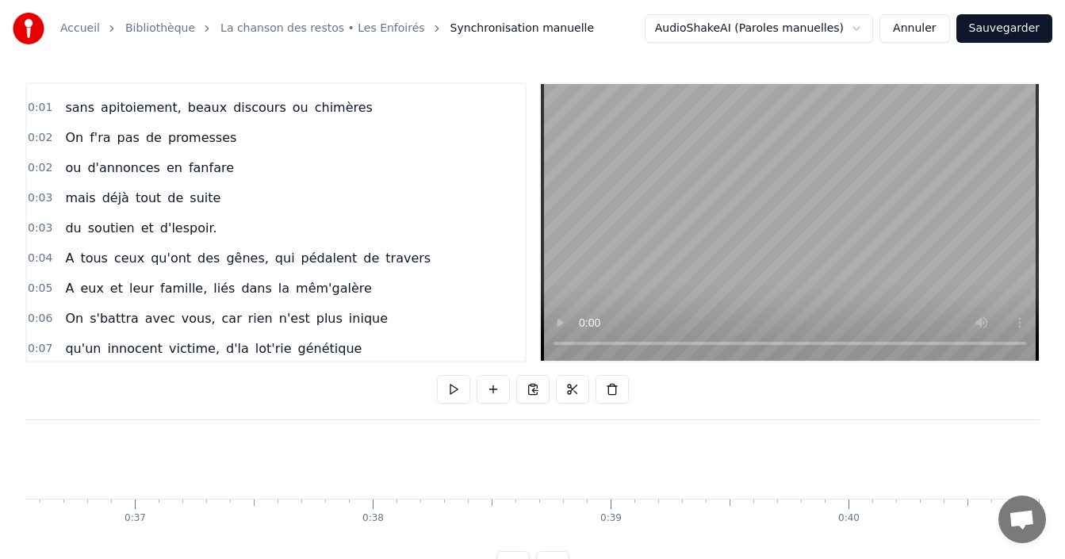
scroll to position [0, 0]
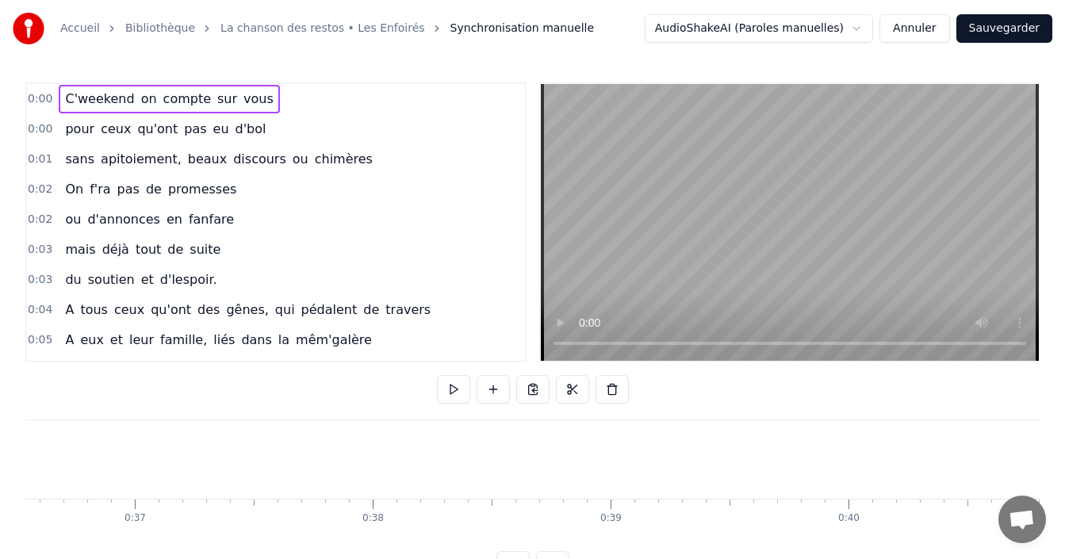
click at [39, 103] on span "0:00" at bounding box center [40, 99] width 25 height 16
click at [38, 102] on span "0:00" at bounding box center [40, 99] width 25 height 16
click at [140, 96] on span "on" at bounding box center [149, 99] width 19 height 18
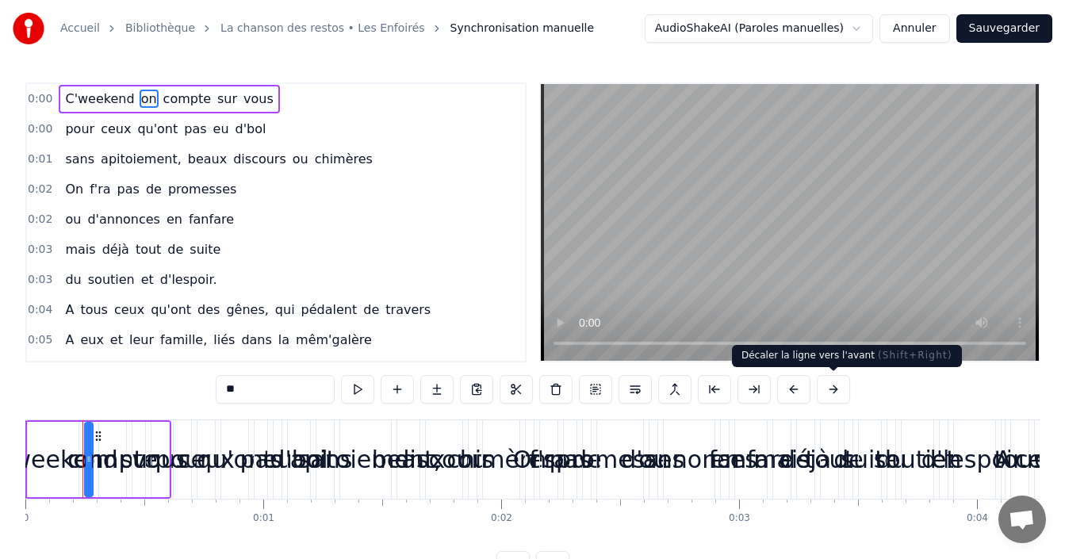
click at [834, 389] on button at bounding box center [833, 389] width 33 height 29
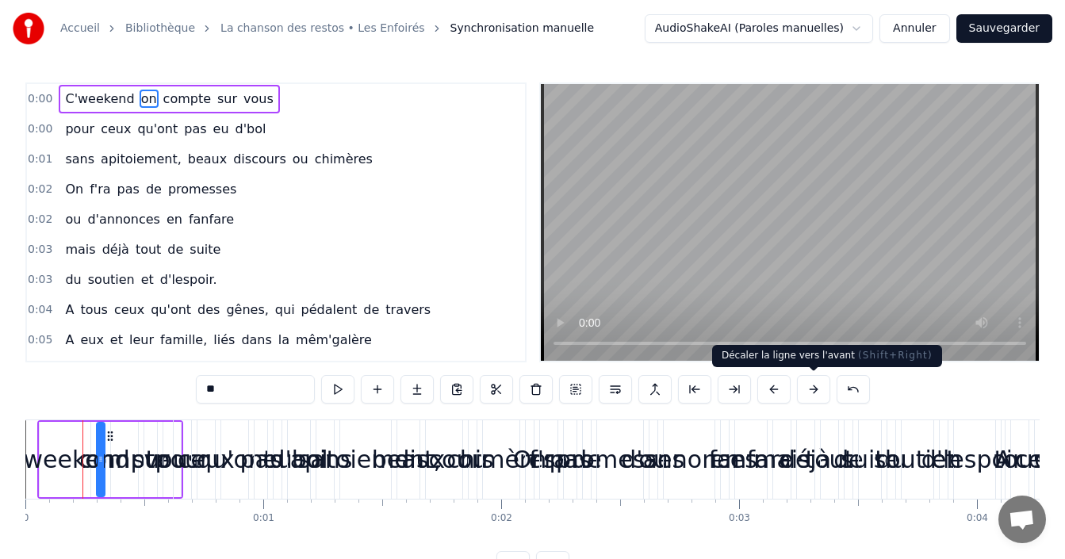
click at [812, 388] on button at bounding box center [813, 389] width 33 height 29
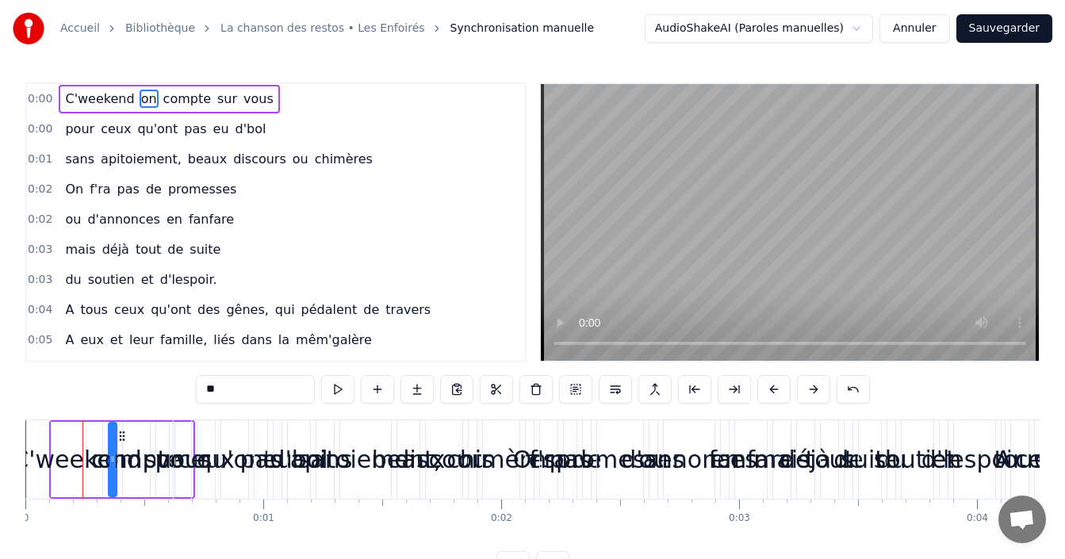
click at [812, 388] on button at bounding box center [813, 389] width 33 height 29
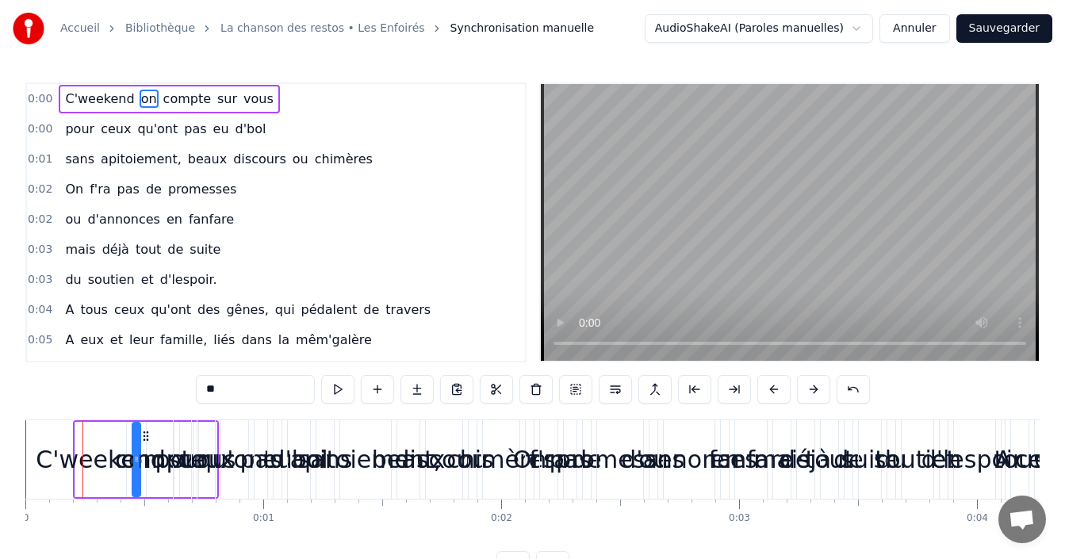
click at [812, 388] on button at bounding box center [813, 389] width 33 height 29
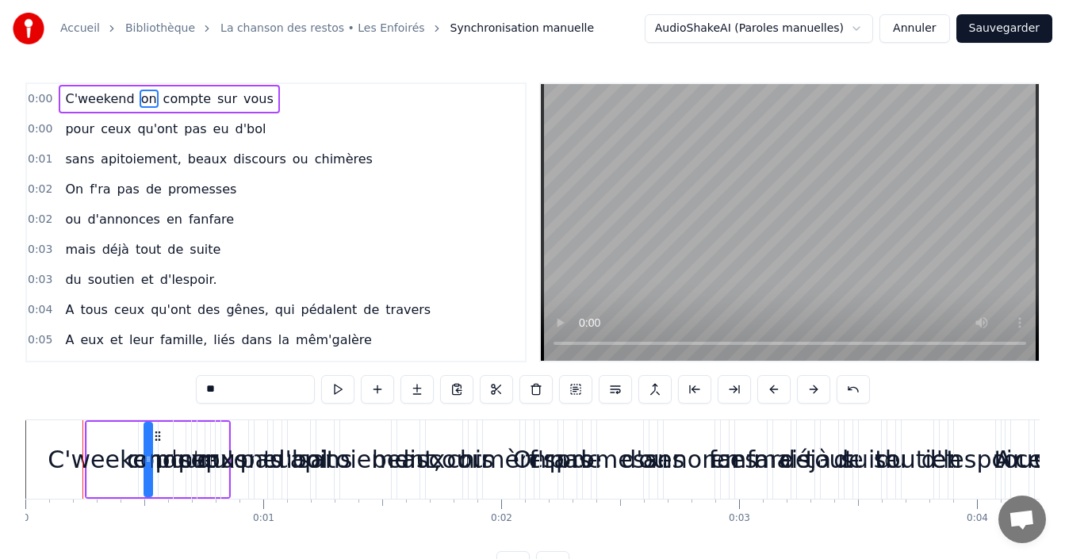
click at [34, 102] on span "0:00" at bounding box center [40, 99] width 25 height 16
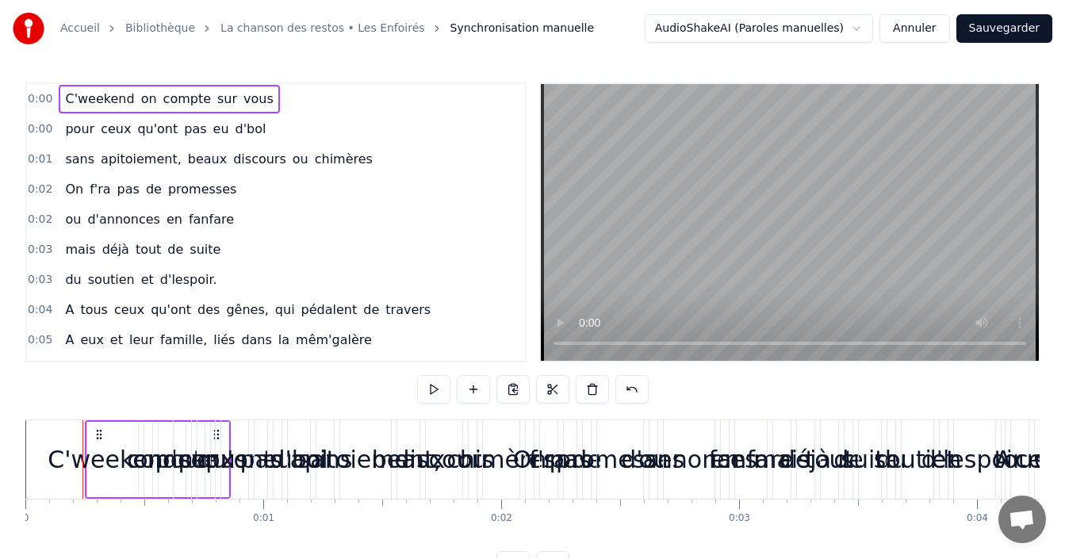
click at [34, 102] on span "0:00" at bounding box center [40, 99] width 25 height 16
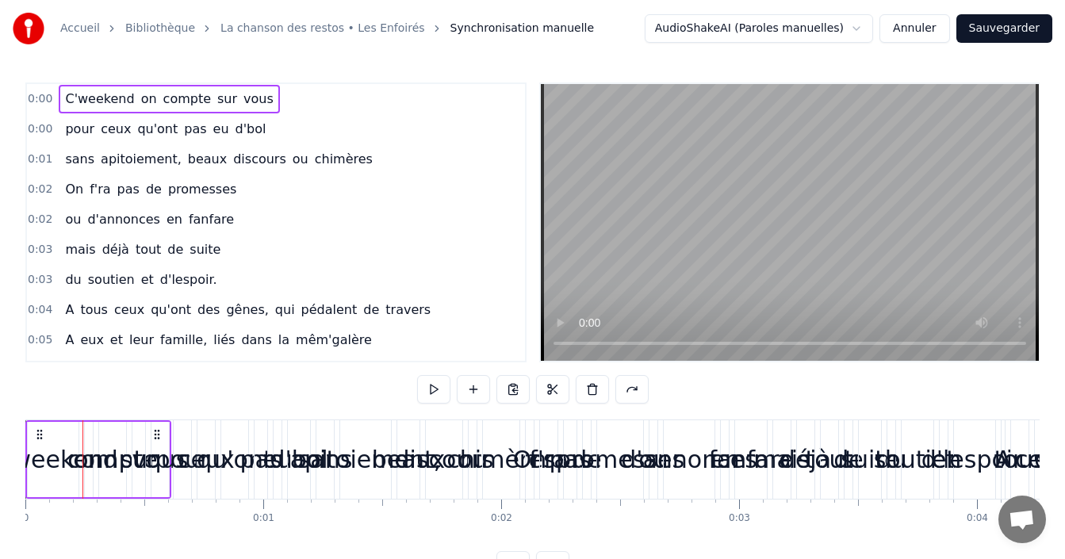
drag, startPoint x: 62, startPoint y: 439, endPoint x: 53, endPoint y: 475, distance: 36.7
click at [53, 475] on div "C'weekend" at bounding box center [53, 459] width 51 height 75
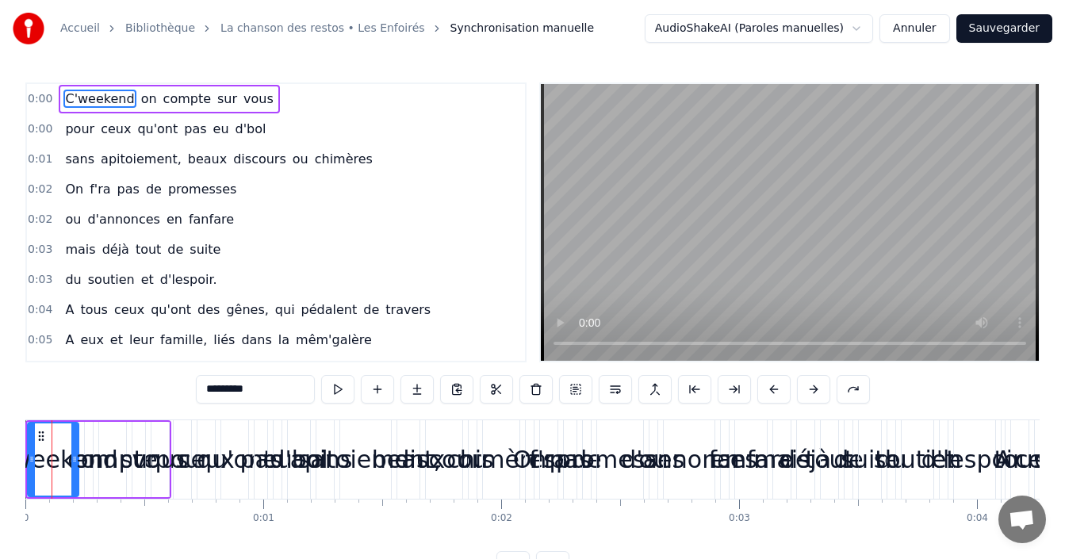
click at [41, 439] on icon at bounding box center [41, 436] width 13 height 13
drag, startPoint x: 62, startPoint y: 444, endPoint x: 249, endPoint y: 517, distance: 200.9
click at [475, 558] on div "0:00 C'weekend on compte sur vous 0:00 pour ceux qu'ont pas eu d'bol 0:01 sans …" at bounding box center [532, 330] width 1014 height 497
drag, startPoint x: 121, startPoint y: 434, endPoint x: 811, endPoint y: 485, distance: 692.7
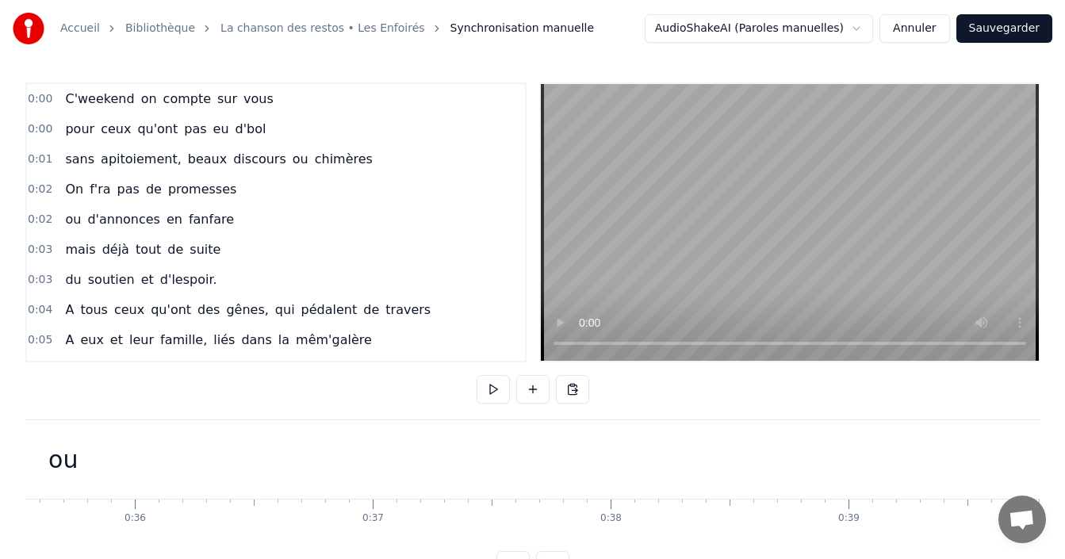
scroll to position [0, 8345]
click at [108, 87] on div "C'weekend on compte sur vous" at bounding box center [169, 99] width 220 height 29
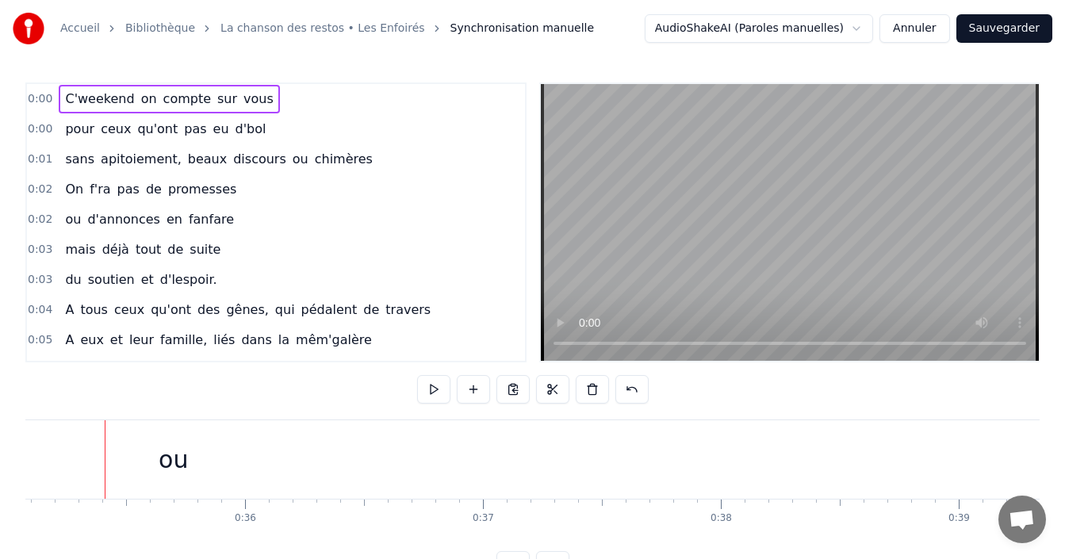
click at [375, 216] on div "0:02 ou d'annonces en fanfare" at bounding box center [276, 220] width 498 height 30
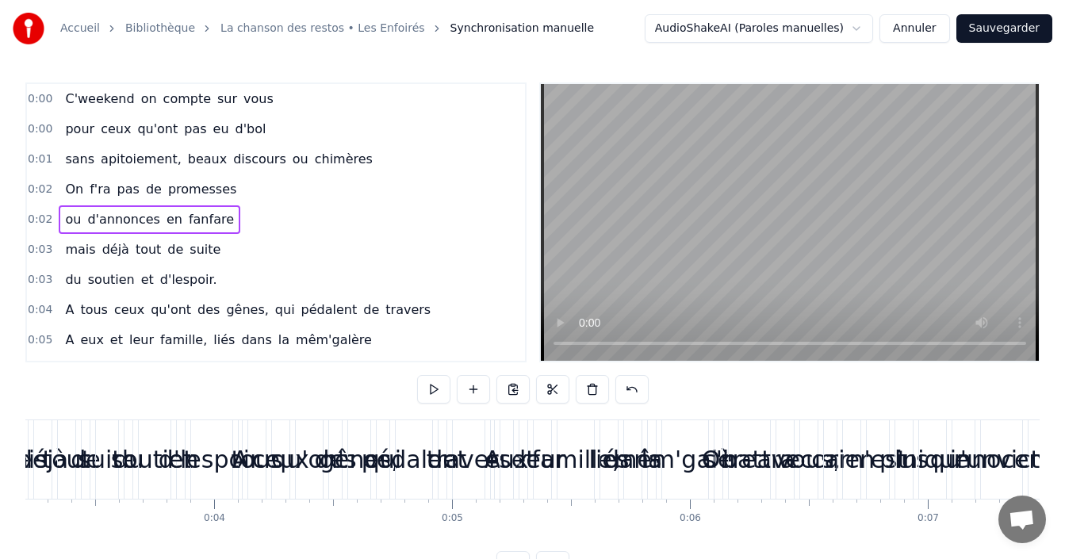
scroll to position [0, 543]
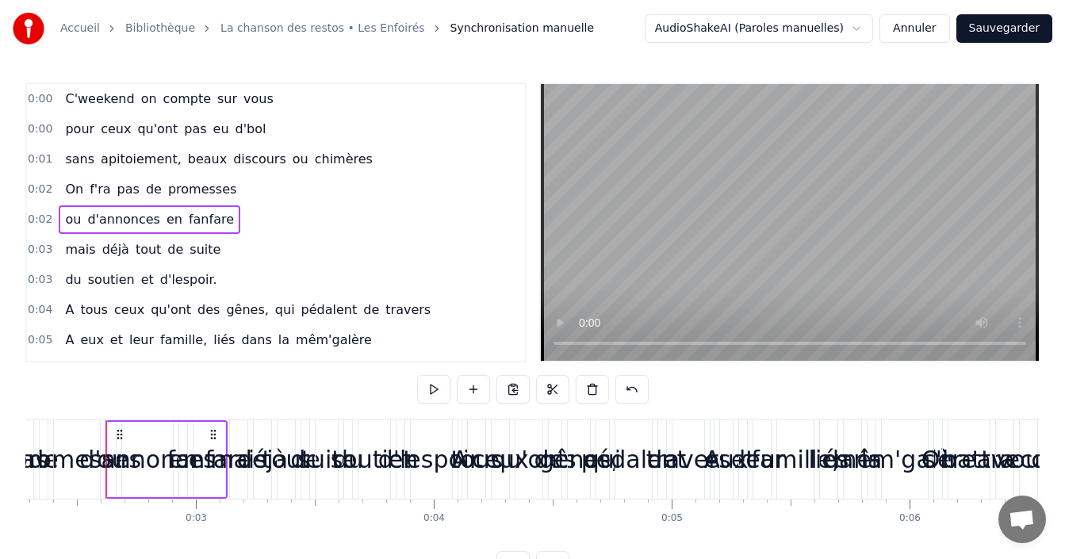
click at [137, 140] on div "pour ceux qu'ont pas eu d'bol" at bounding box center [165, 129] width 213 height 29
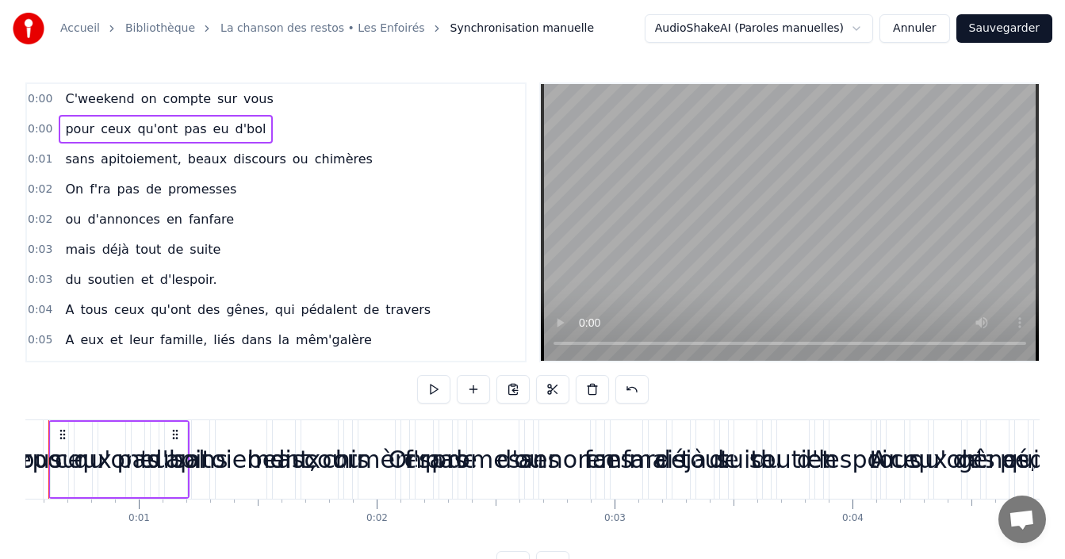
scroll to position [0, 67]
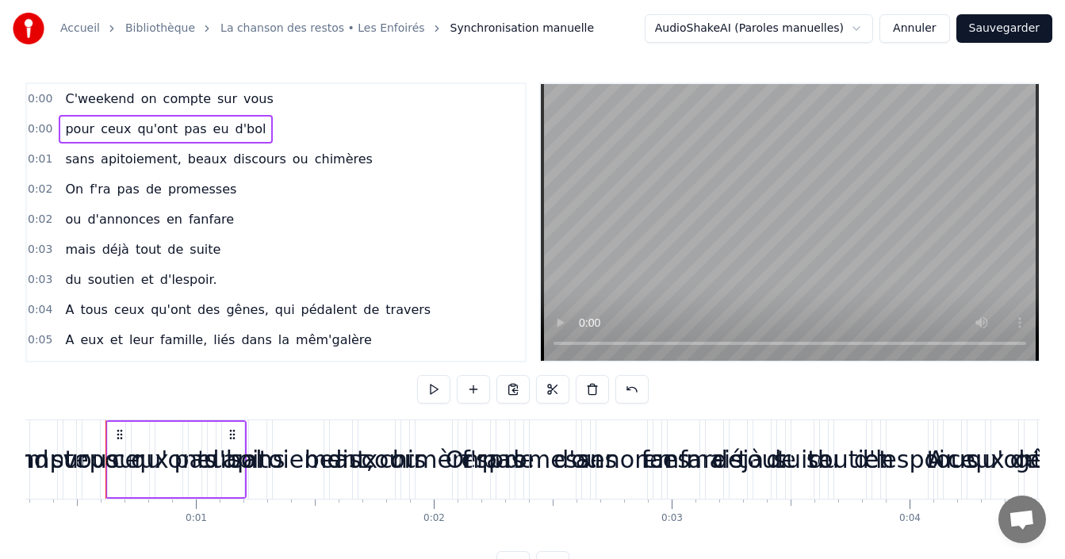
click at [408, 200] on div "0:02 On f'ra pas de promesses" at bounding box center [276, 189] width 498 height 30
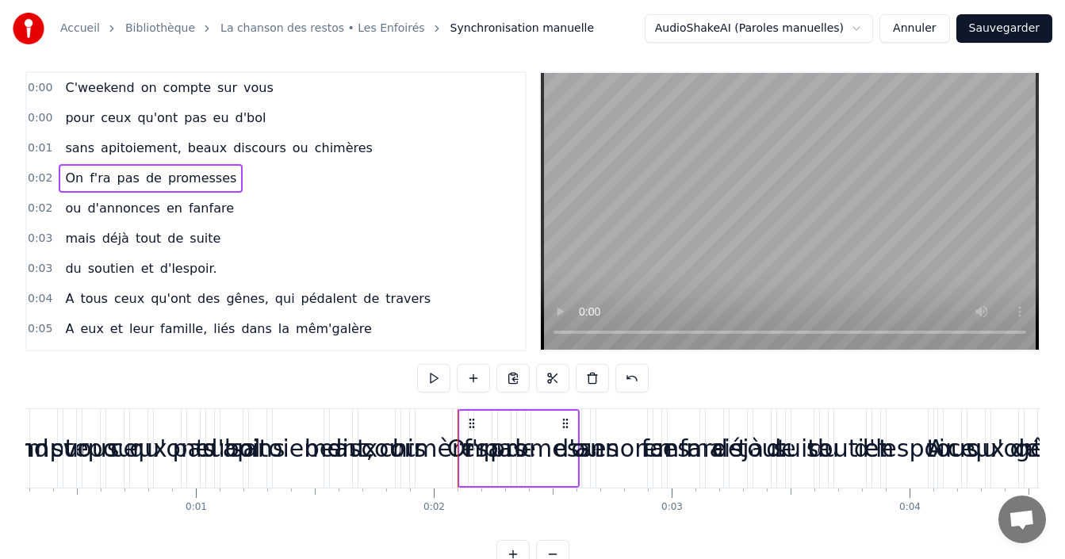
scroll to position [0, 0]
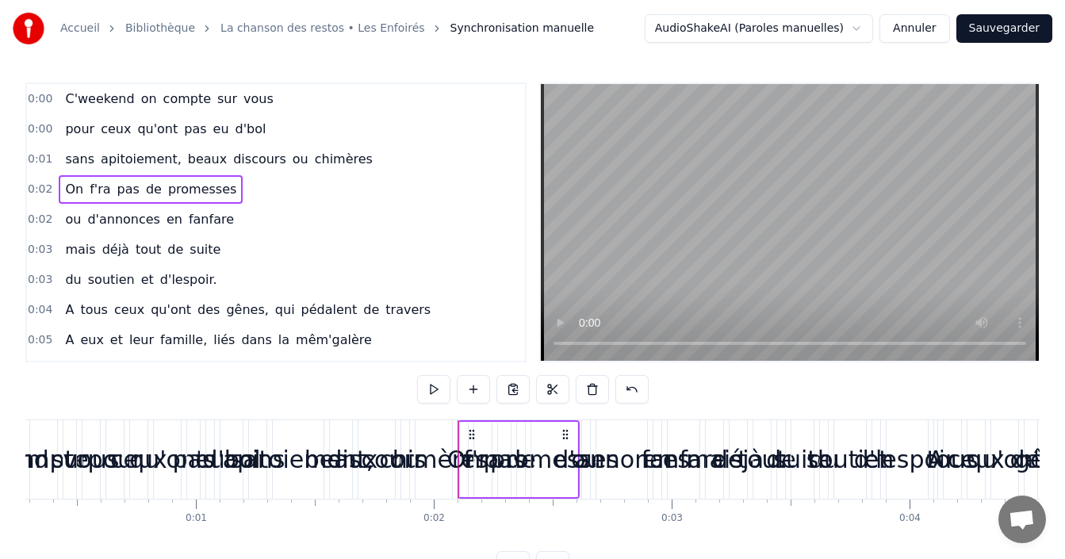
click at [162, 104] on span "compte" at bounding box center [187, 99] width 51 height 18
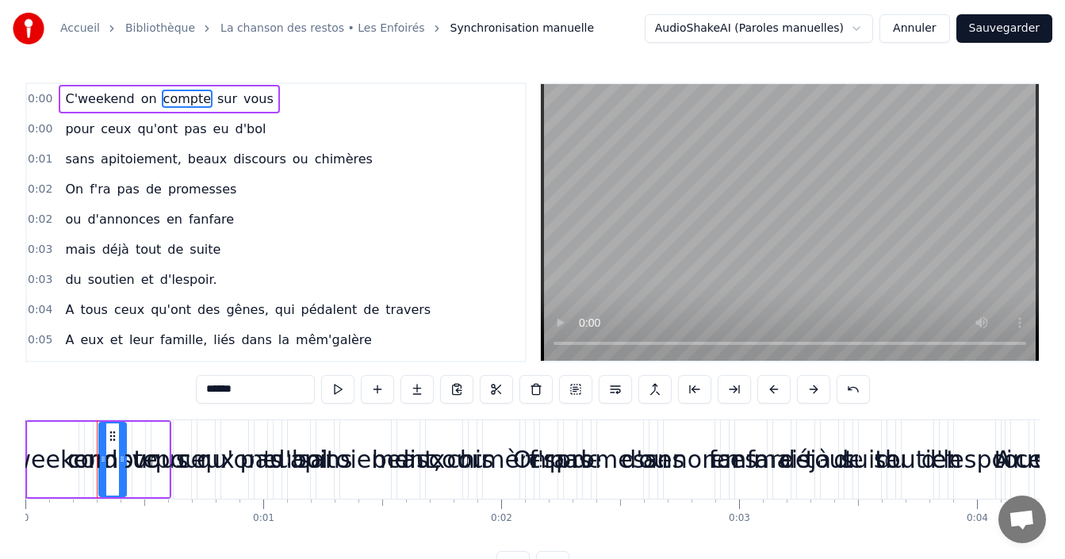
drag, startPoint x: 335, startPoint y: 109, endPoint x: 266, endPoint y: 102, distance: 69.4
click at [334, 109] on div "0:00 C'weekend on compte sur vous" at bounding box center [276, 99] width 498 height 30
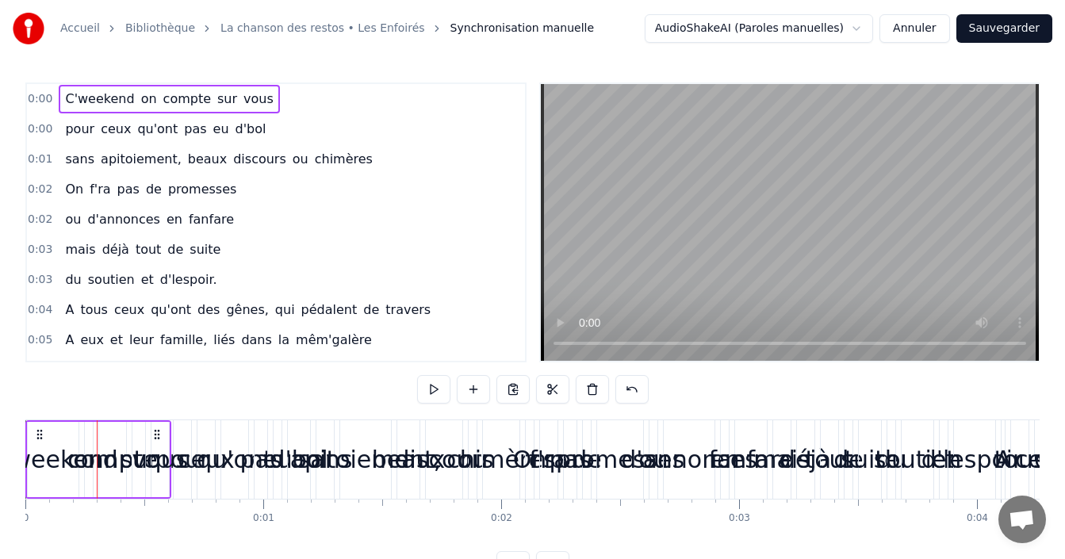
click at [247, 90] on span "vous" at bounding box center [258, 99] width 33 height 18
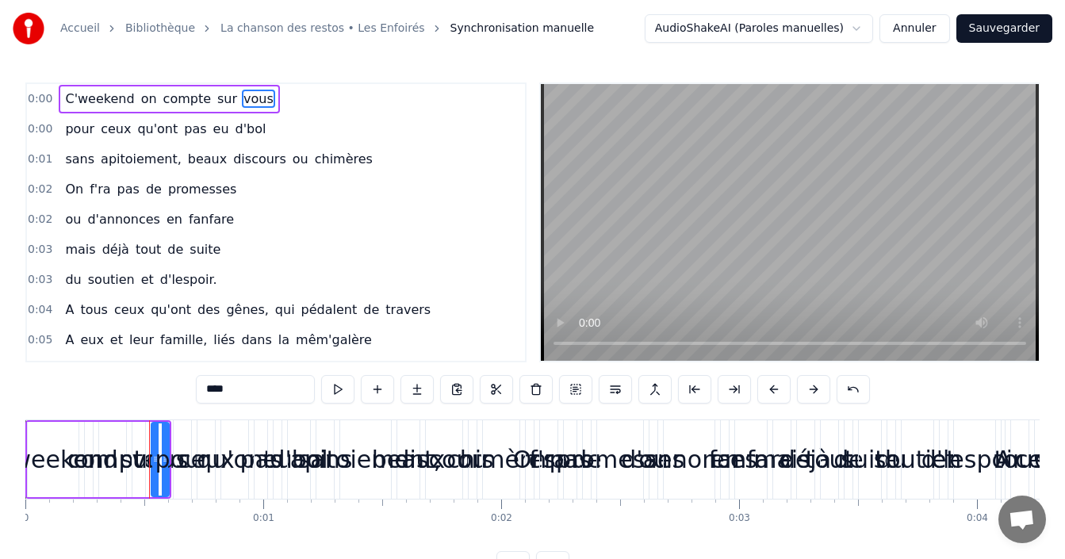
click at [251, 86] on div "C'weekend on compte sur vous" at bounding box center [169, 99] width 220 height 29
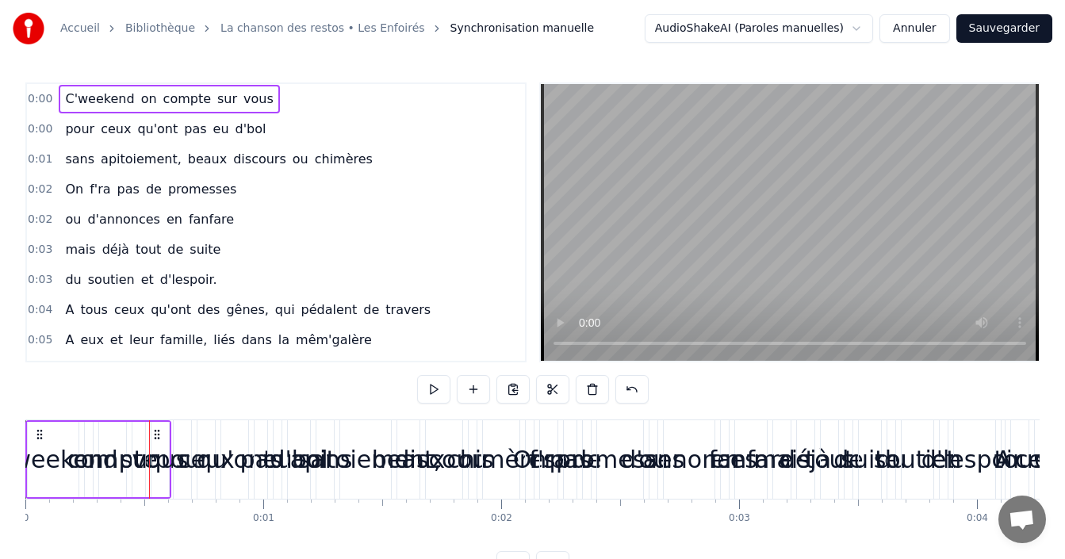
scroll to position [59, 0]
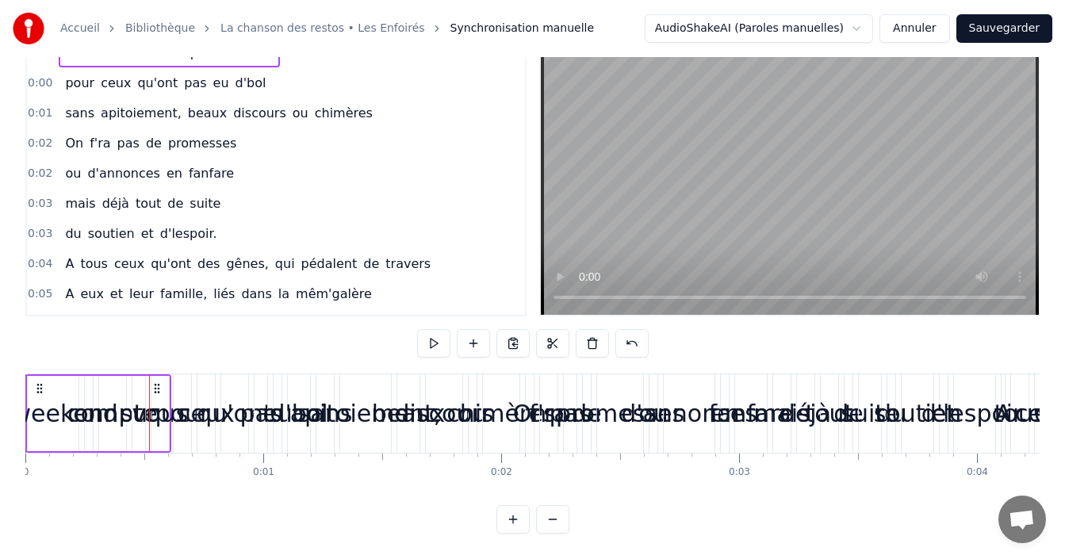
click at [512, 519] on button at bounding box center [512, 519] width 33 height 29
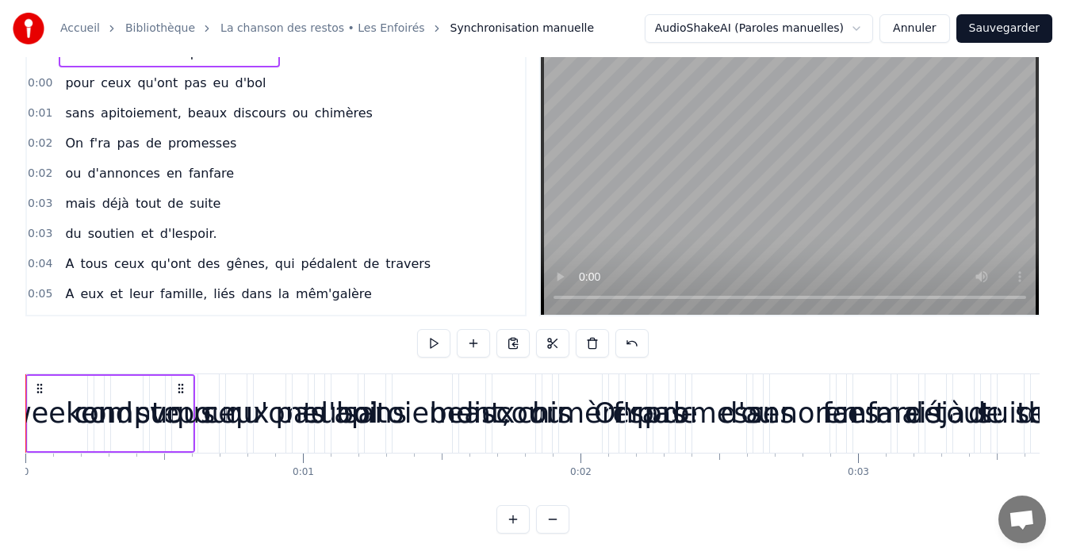
click at [512, 519] on button at bounding box center [512, 519] width 33 height 29
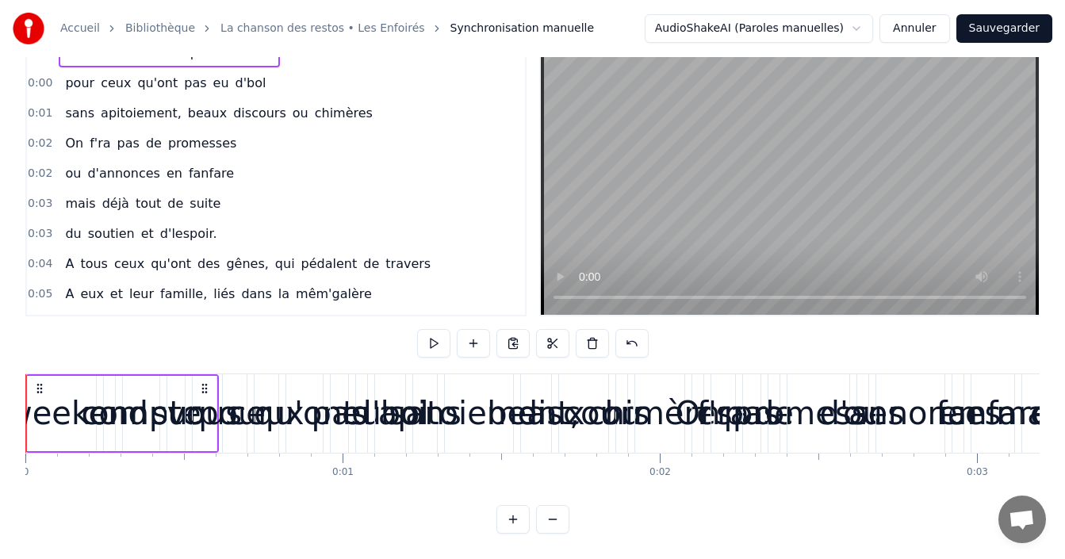
drag, startPoint x: 551, startPoint y: 522, endPoint x: 513, endPoint y: 520, distance: 38.1
click at [552, 522] on button at bounding box center [552, 519] width 33 height 29
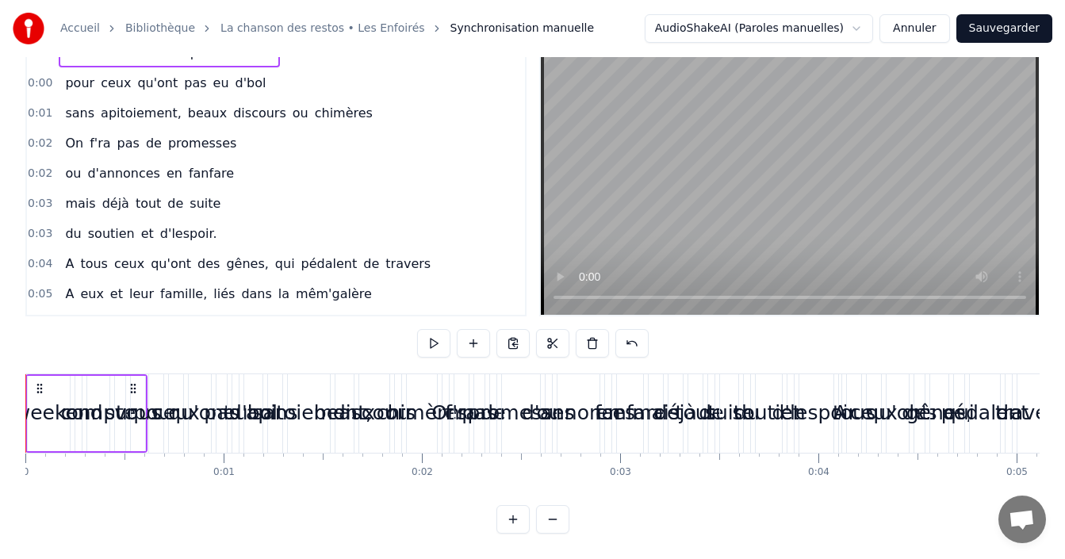
click at [513, 520] on button at bounding box center [512, 519] width 33 height 29
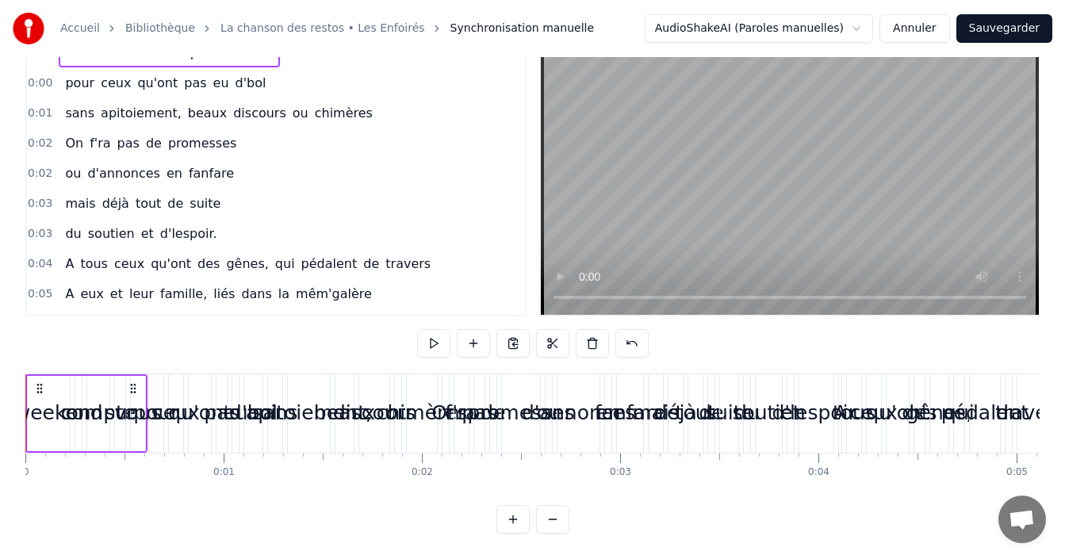
click at [513, 520] on button at bounding box center [512, 519] width 33 height 29
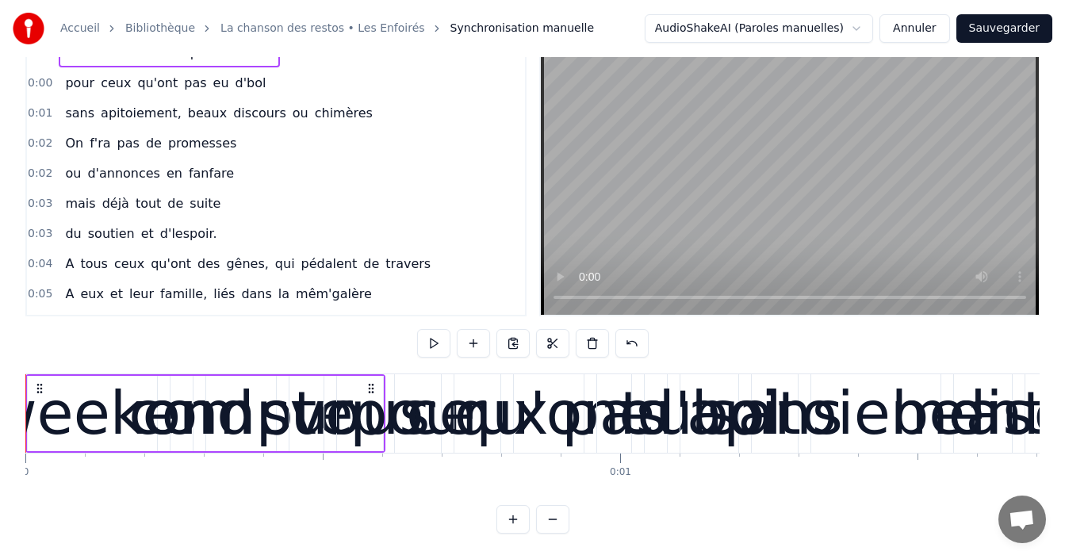
click at [513, 520] on button at bounding box center [512, 519] width 33 height 29
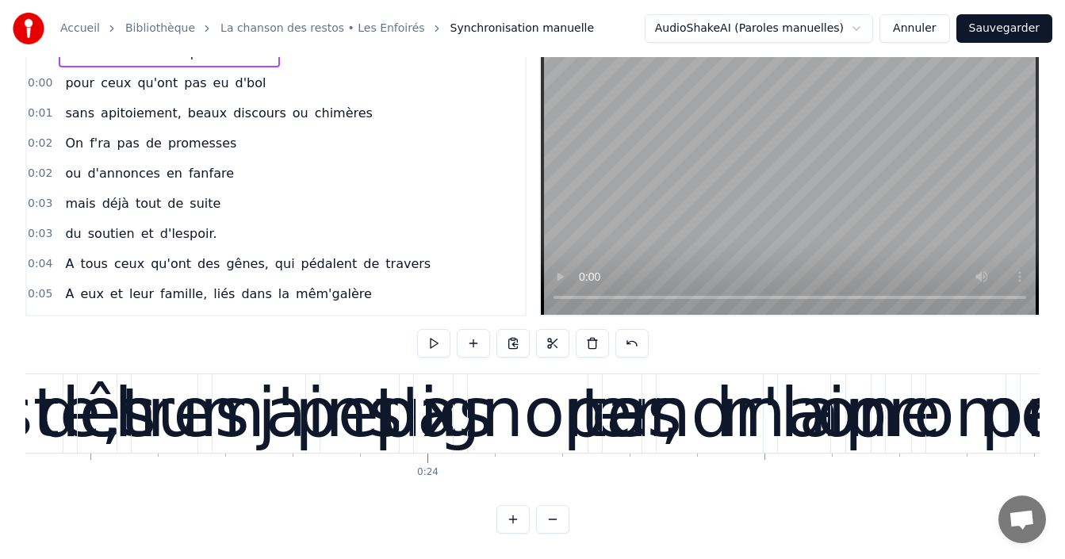
scroll to position [0, 16366]
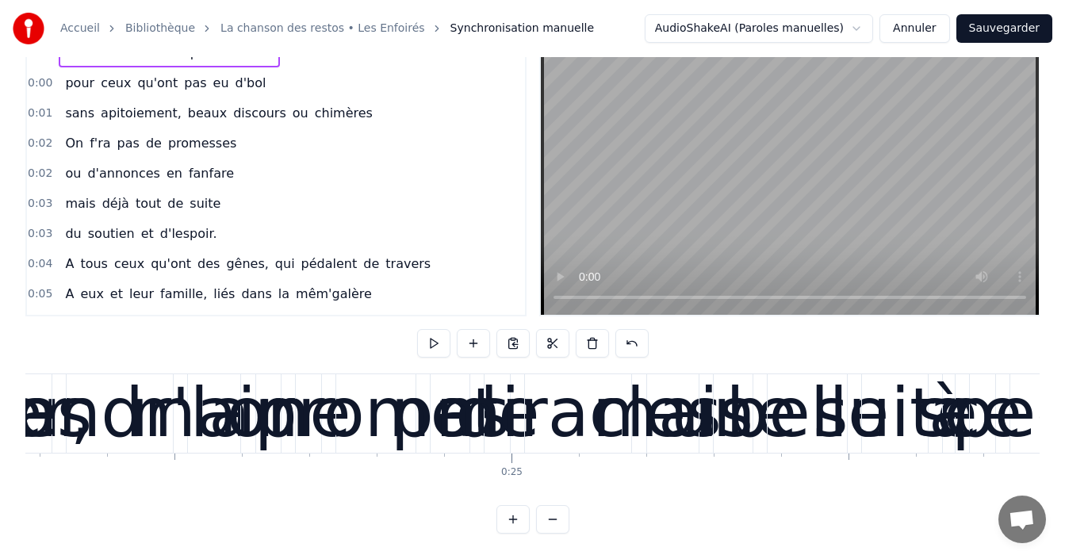
click at [557, 519] on button at bounding box center [552, 519] width 33 height 29
click at [553, 521] on button at bounding box center [552, 519] width 33 height 29
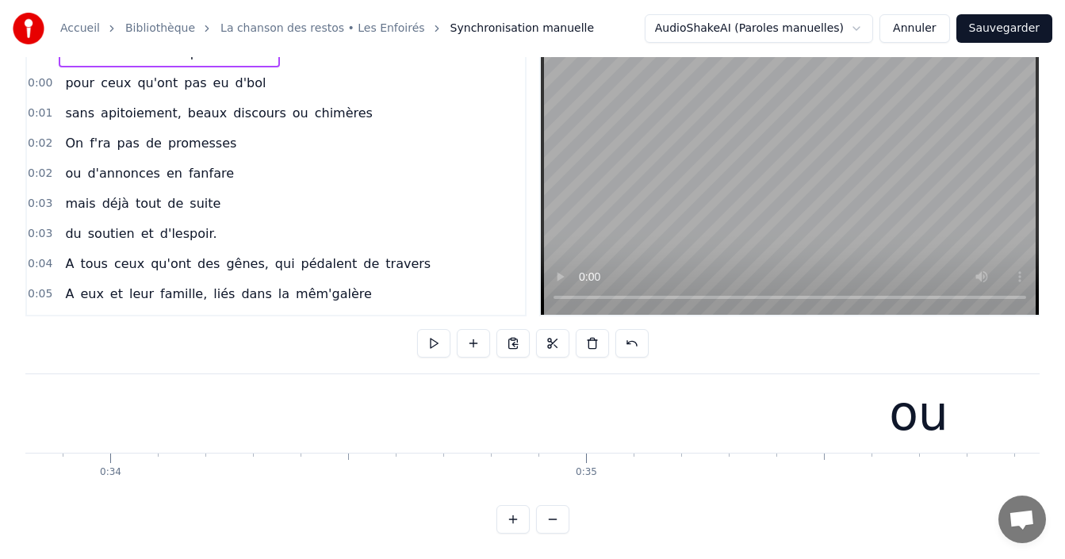
scroll to position [0, 16094]
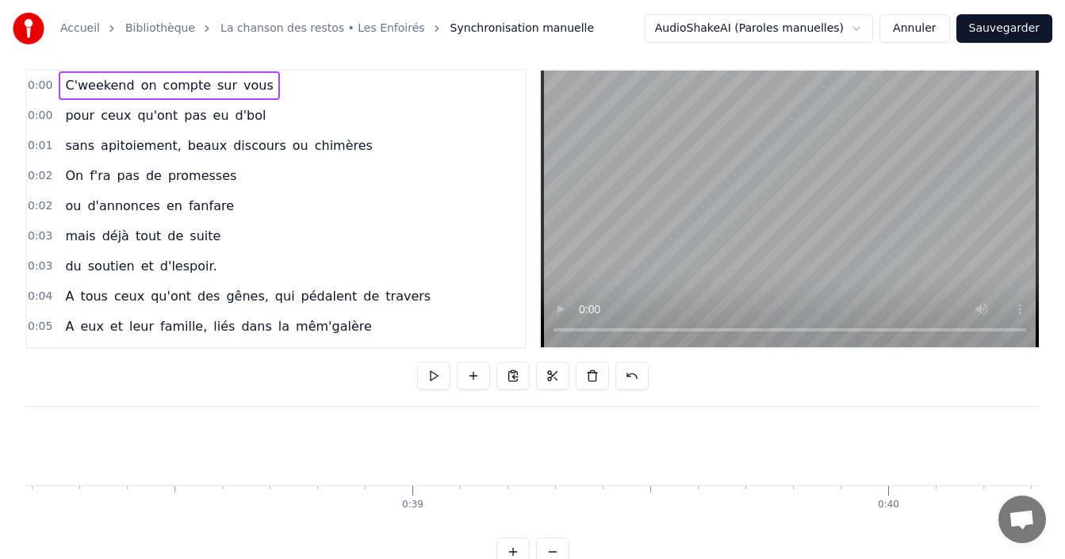
scroll to position [0, 0]
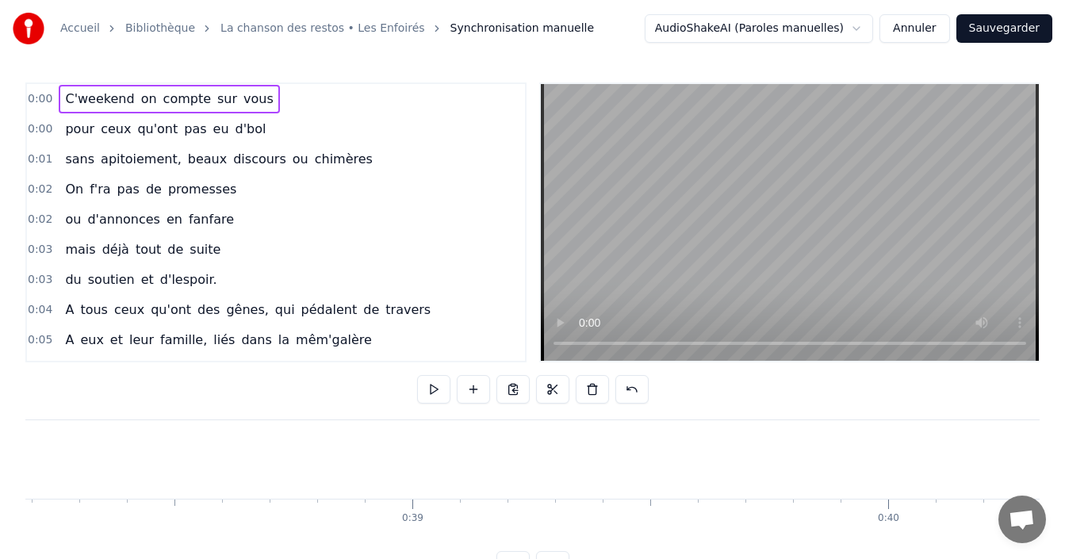
click at [365, 240] on div "0:03 mais déjà tout de suite" at bounding box center [276, 250] width 498 height 30
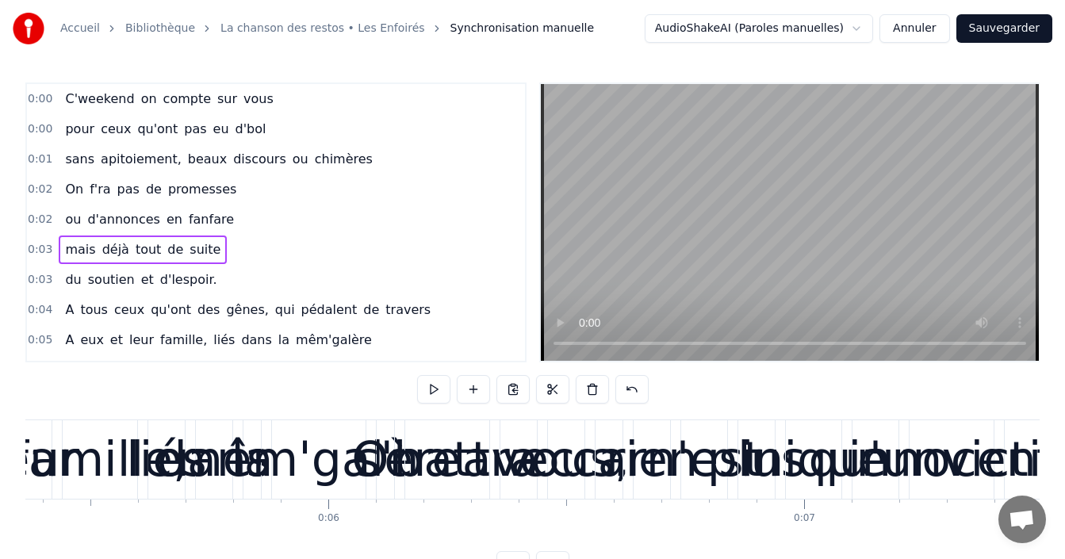
scroll to position [0, 1414]
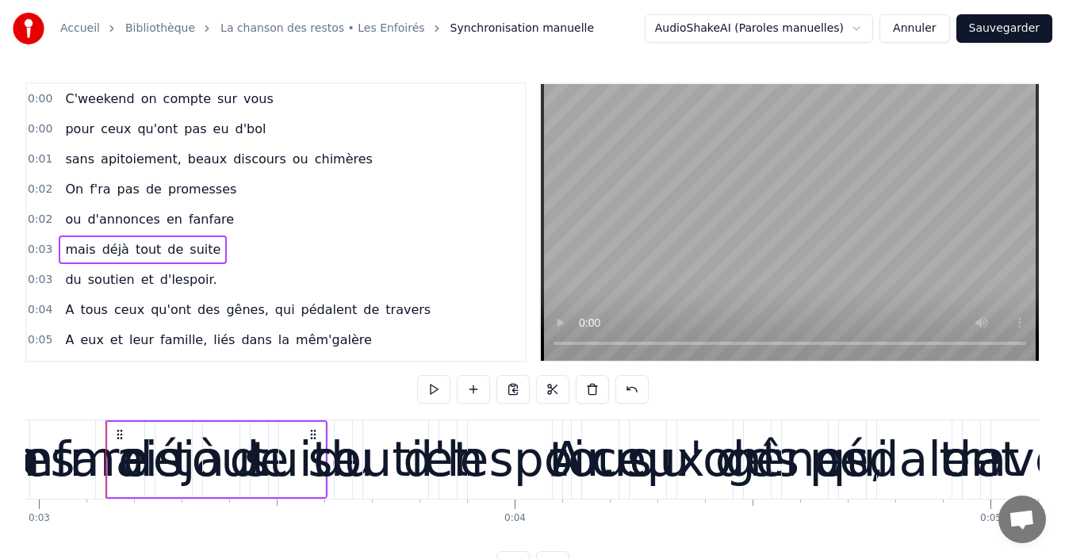
click at [147, 102] on div "C'weekend on compte sur vous" at bounding box center [169, 99] width 220 height 29
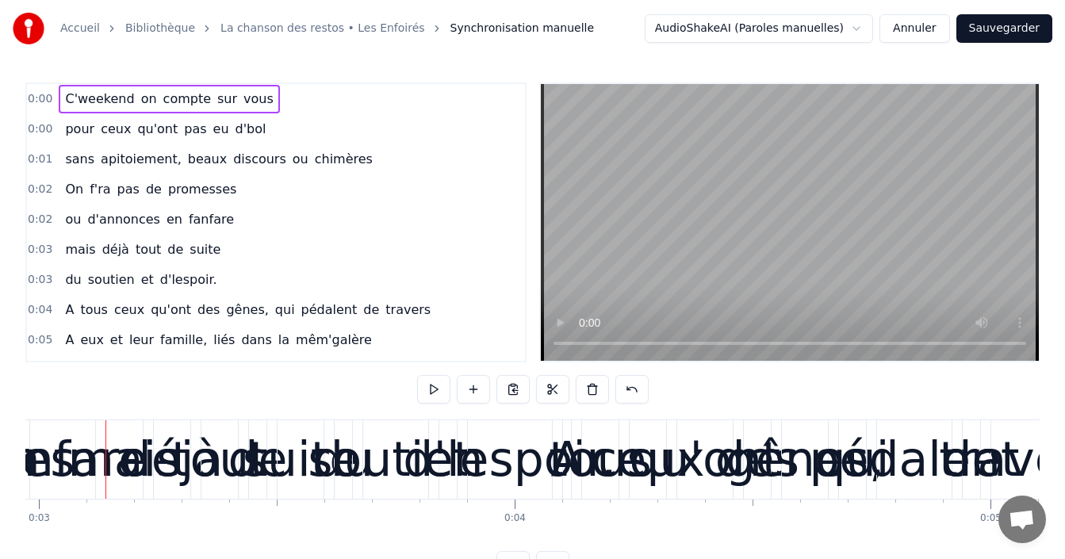
click at [868, 29] on html "Accueil Bibliothèque La chanson des restos • Les Enfoirés Synchronisation manue…" at bounding box center [532, 302] width 1065 height 605
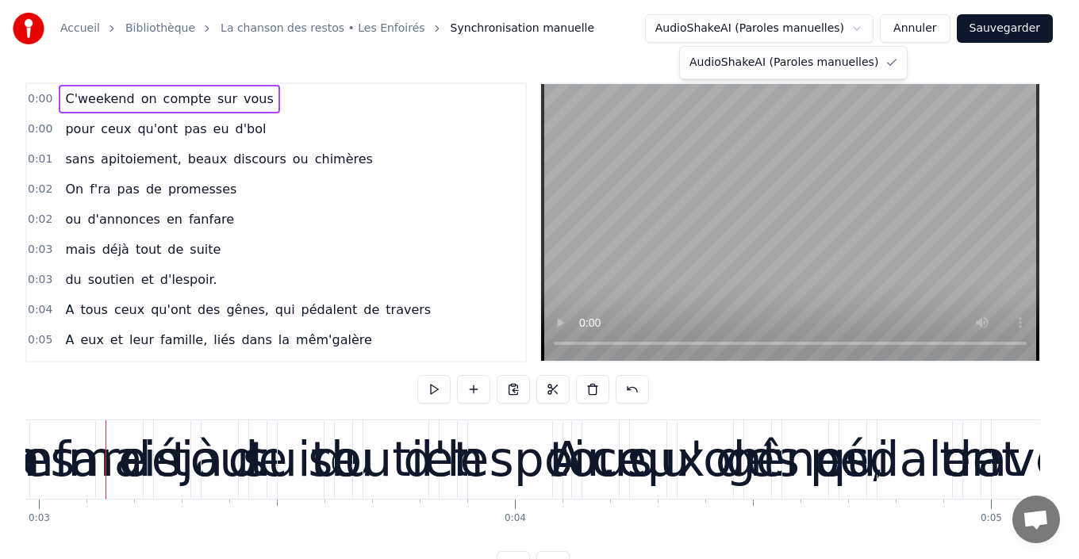
click at [37, 105] on html "Accueil Bibliothèque La chanson des restos • Les Enfoirés Synchronisation manue…" at bounding box center [539, 302] width 1079 height 605
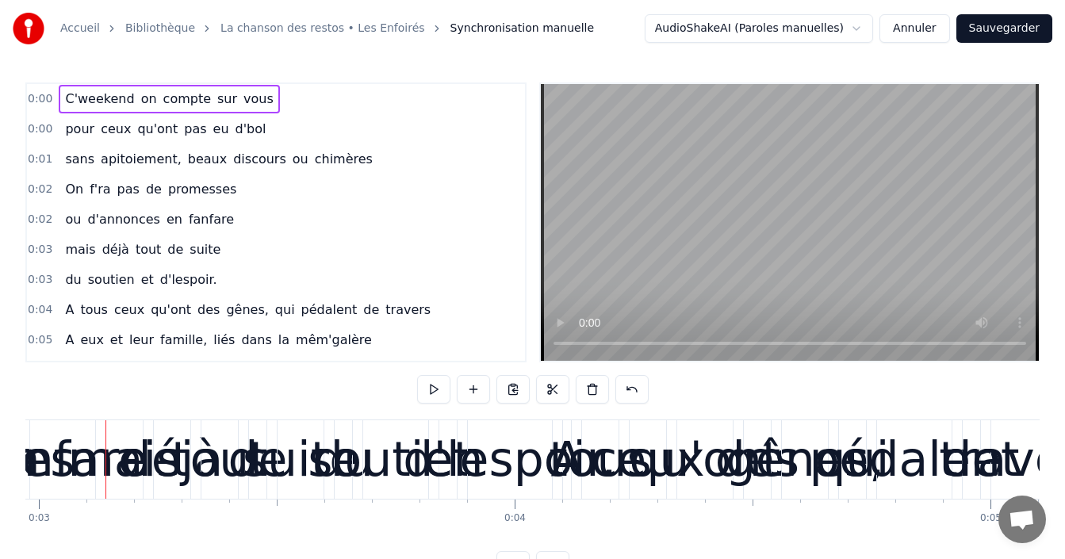
click at [37, 105] on span "0:00" at bounding box center [40, 99] width 25 height 16
click at [37, 103] on span "0:00" at bounding box center [40, 99] width 25 height 16
click at [38, 102] on span "0:00" at bounding box center [40, 99] width 25 height 16
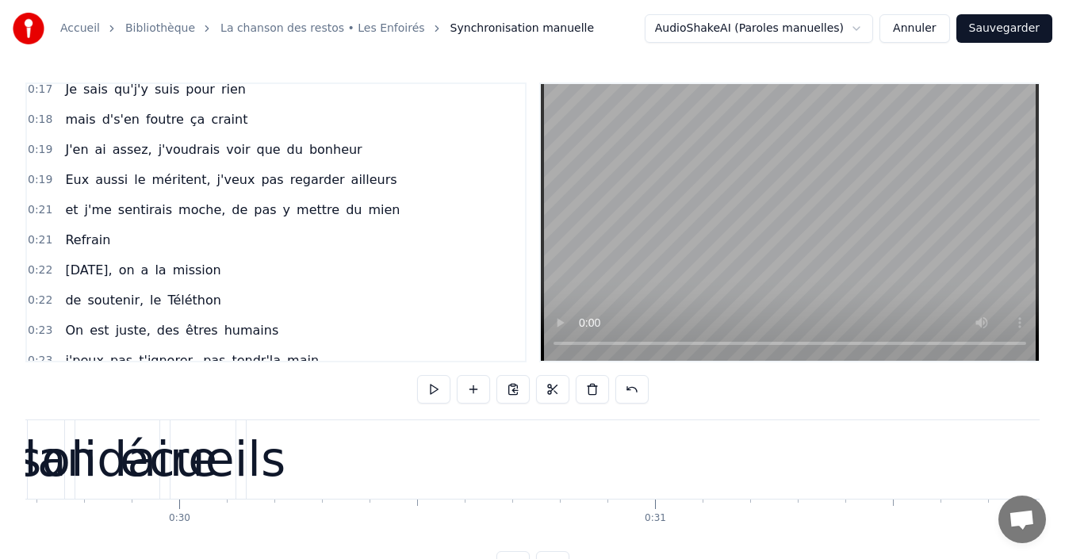
scroll to position [0, 16716]
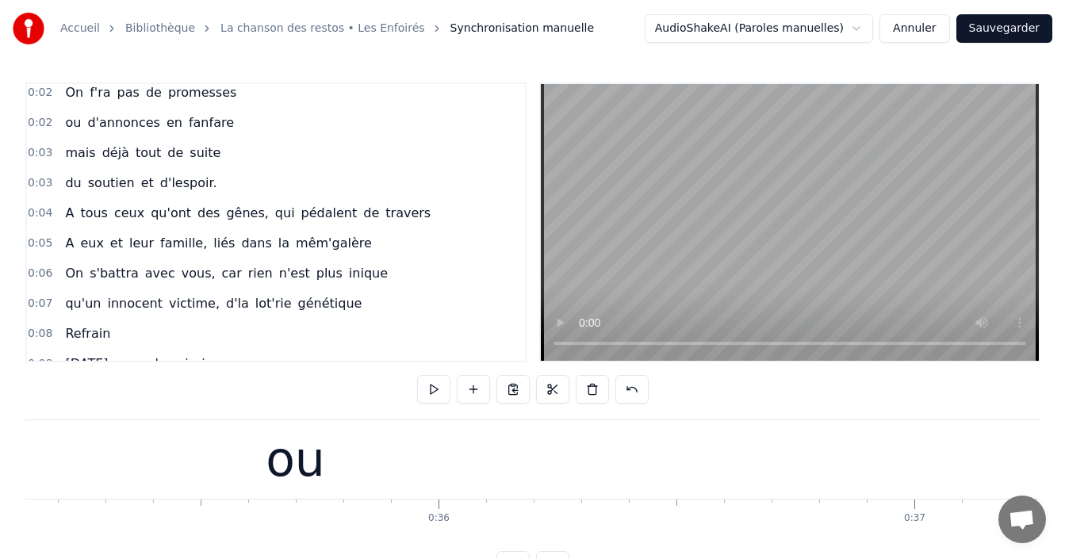
scroll to position [0, 0]
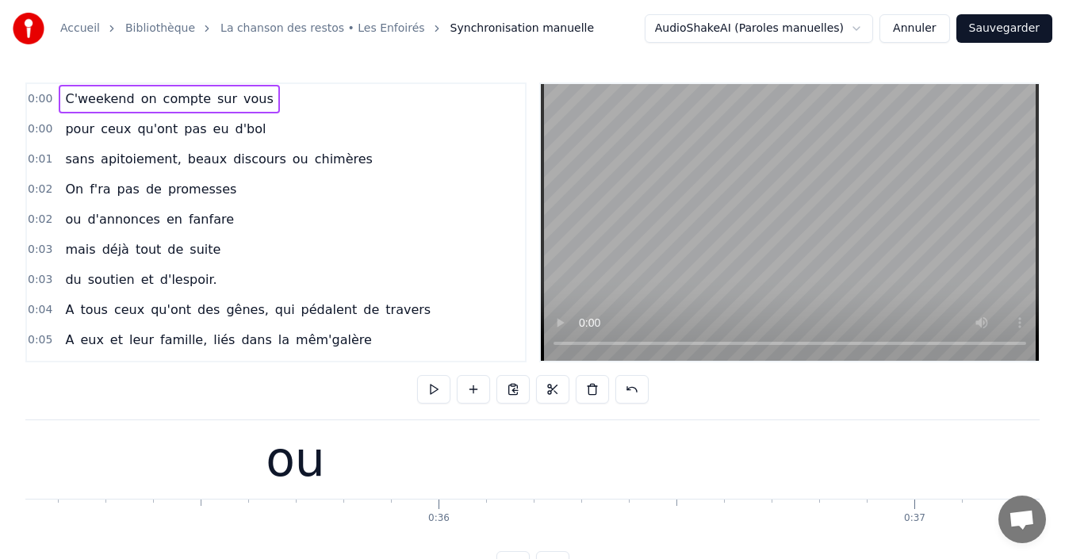
click at [224, 87] on div "C'weekend on compte sur vous" at bounding box center [169, 99] width 220 height 29
click at [439, 516] on div "0:36" at bounding box center [438, 518] width 21 height 13
click at [438, 477] on div "ou" at bounding box center [296, 459] width 5290 height 79
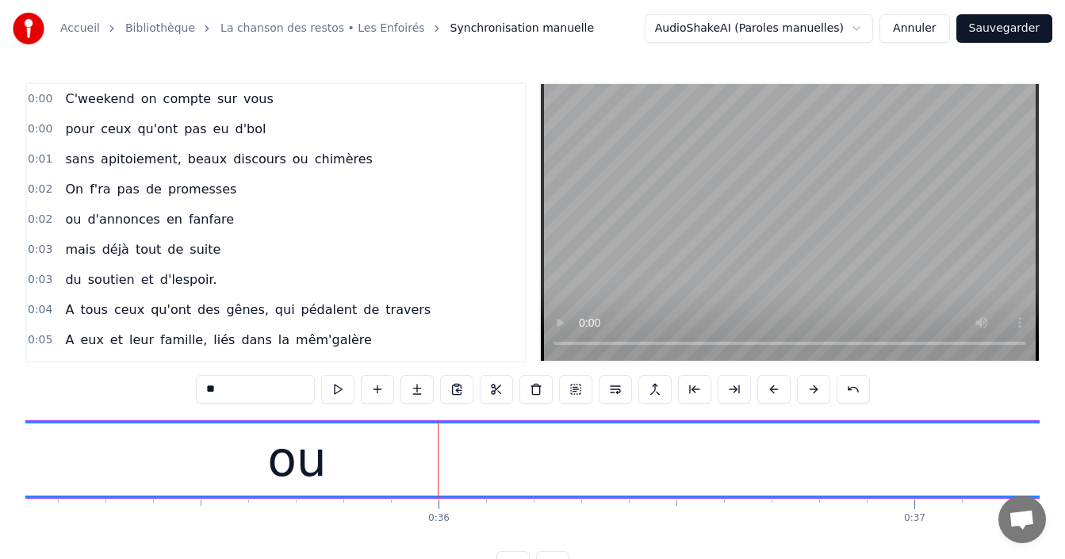
click at [441, 206] on div "0:02 ou d'annonces en fanfare" at bounding box center [276, 220] width 498 height 30
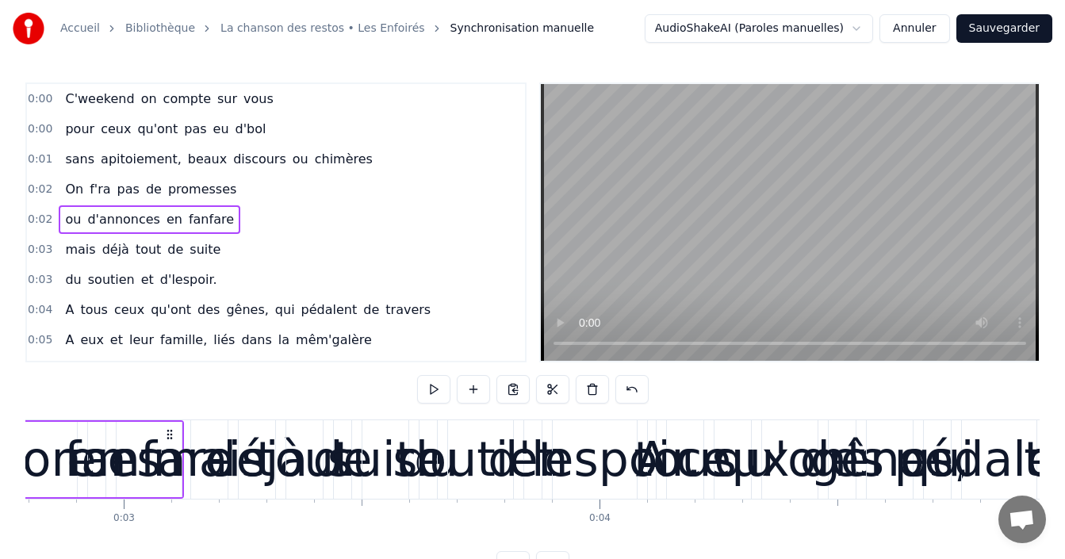
scroll to position [0, 1167]
